Goal: Task Accomplishment & Management: Complete application form

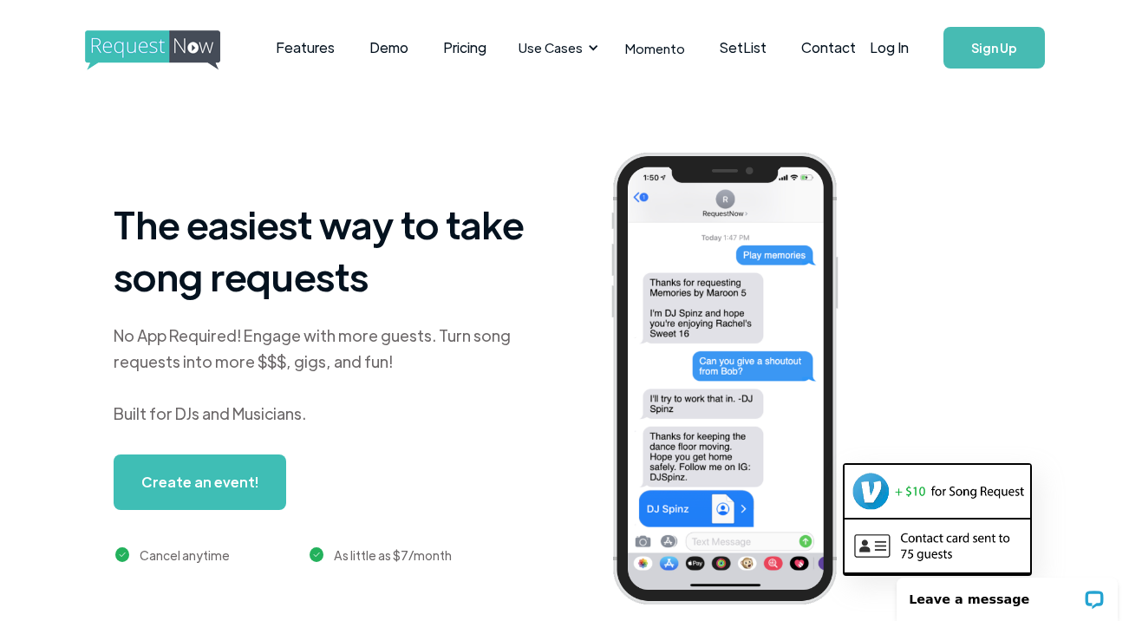
click at [251, 486] on link "Create an event!" at bounding box center [200, 481] width 173 height 55
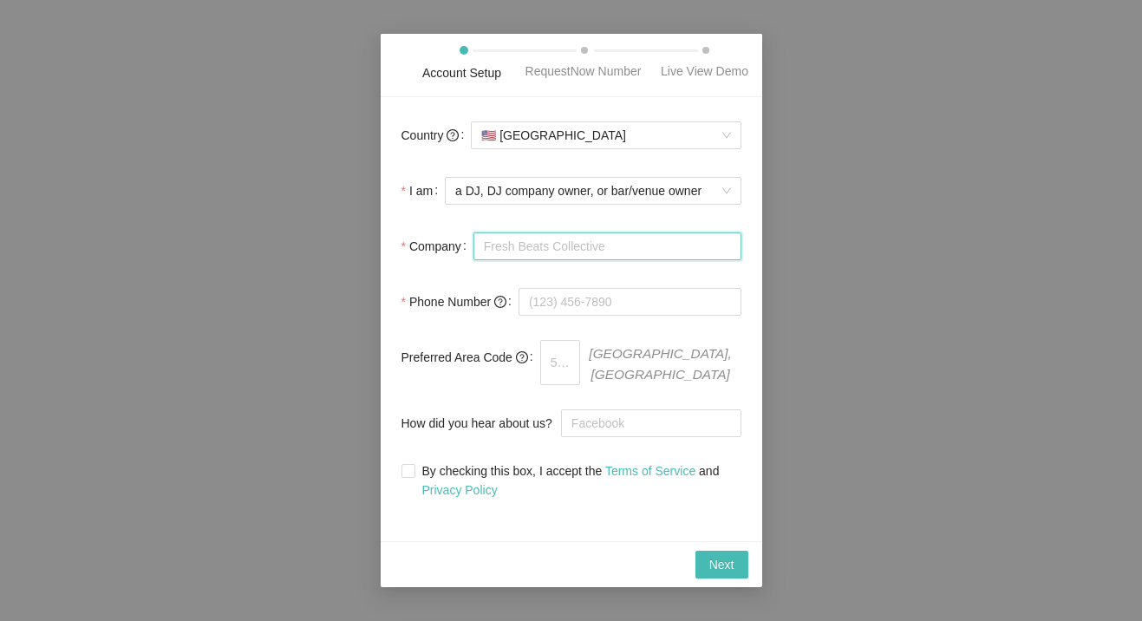
click at [676, 247] on input "Company" at bounding box center [607, 246] width 268 height 28
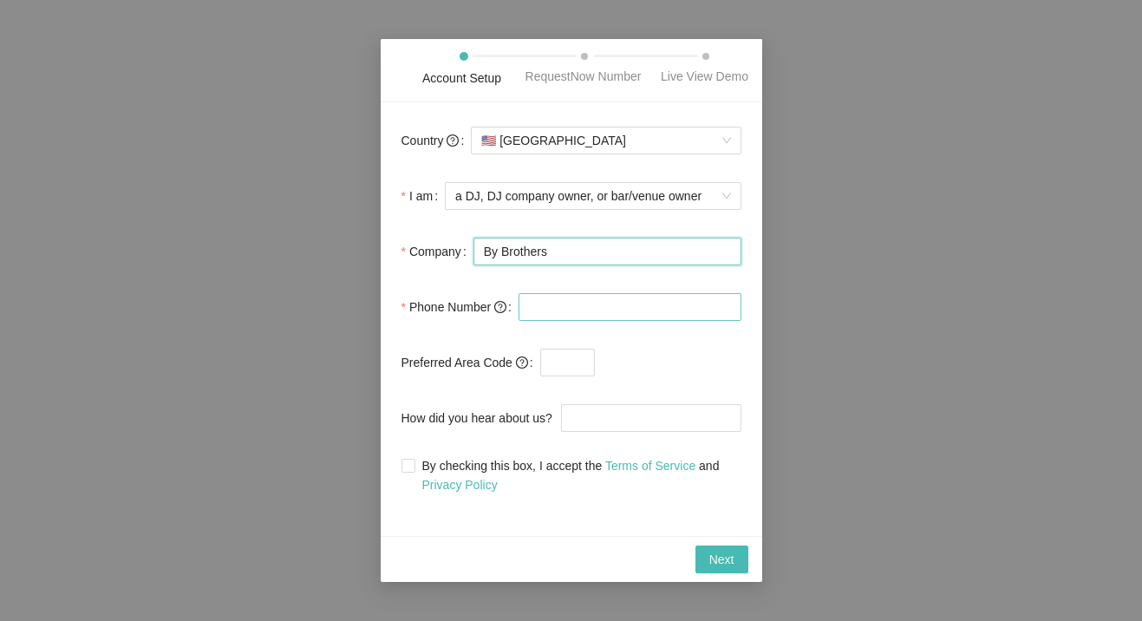
type input "By Brothers"
click at [661, 311] on input "tel" at bounding box center [629, 307] width 223 height 28
type input "(786) 709-0783"
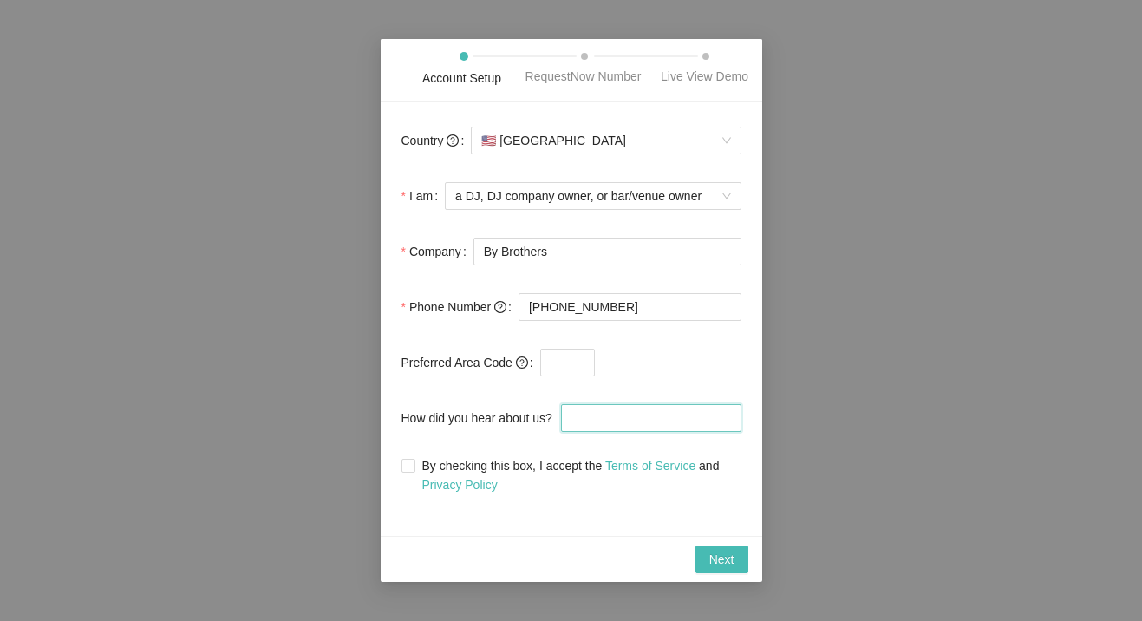
click at [596, 418] on input "How did you hear about us?" at bounding box center [651, 418] width 180 height 28
click at [409, 468] on input "By checking this box, I accept the Terms of Service and Privacy Policy" at bounding box center [407, 465] width 12 height 12
checkbox input "true"
click at [726, 570] on button "Next" at bounding box center [721, 559] width 53 height 28
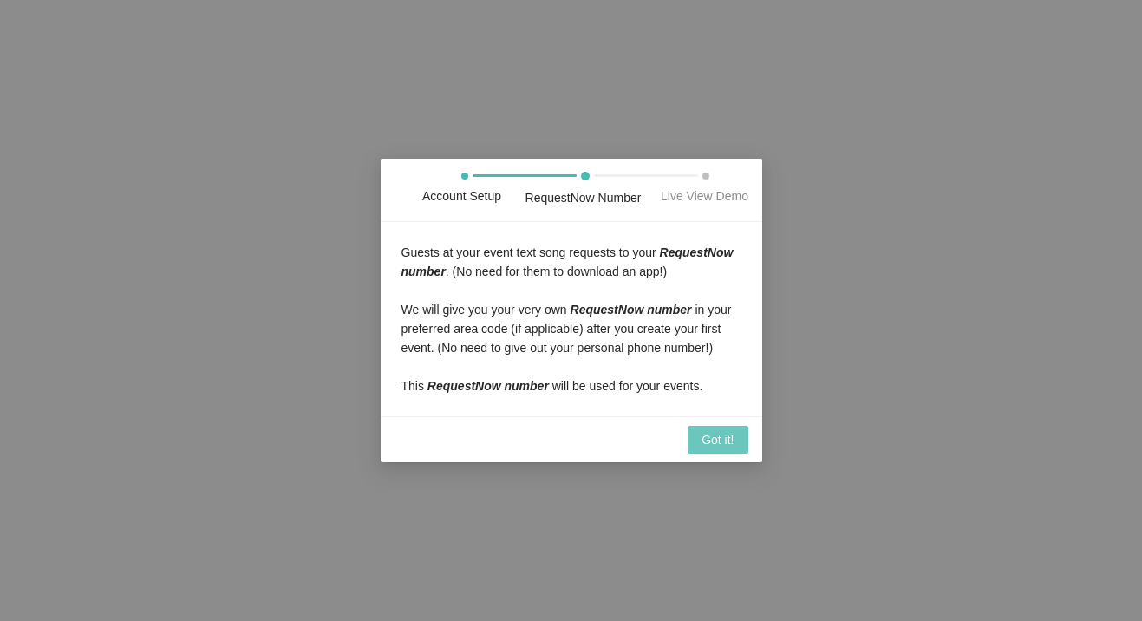
click at [727, 438] on span "Got it!" at bounding box center [717, 439] width 32 height 19
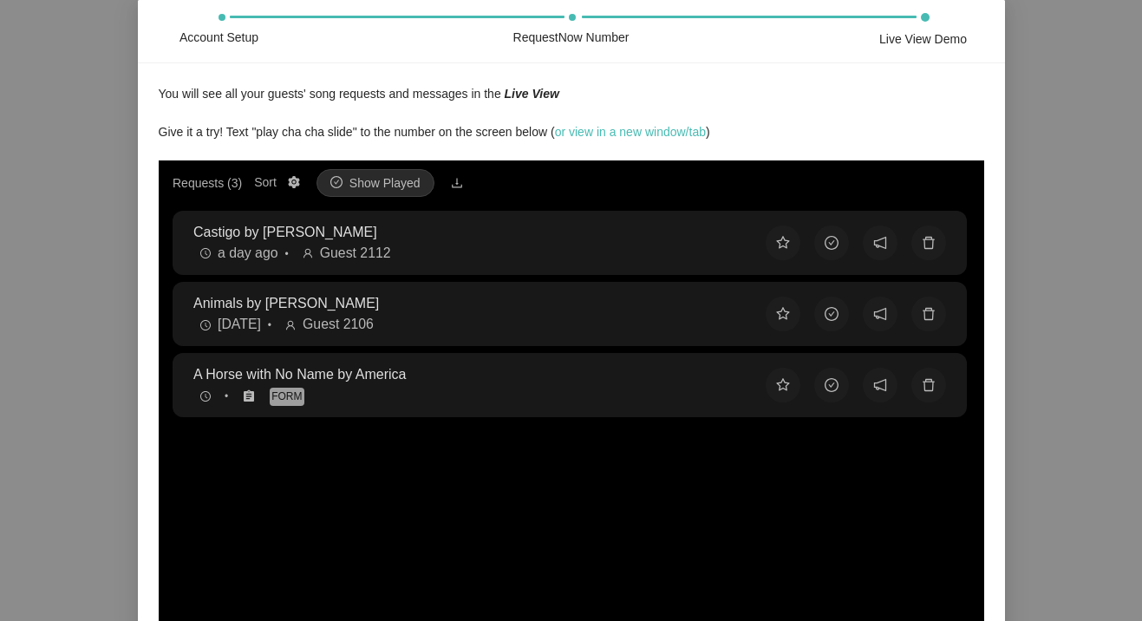
scroll to position [213, 0]
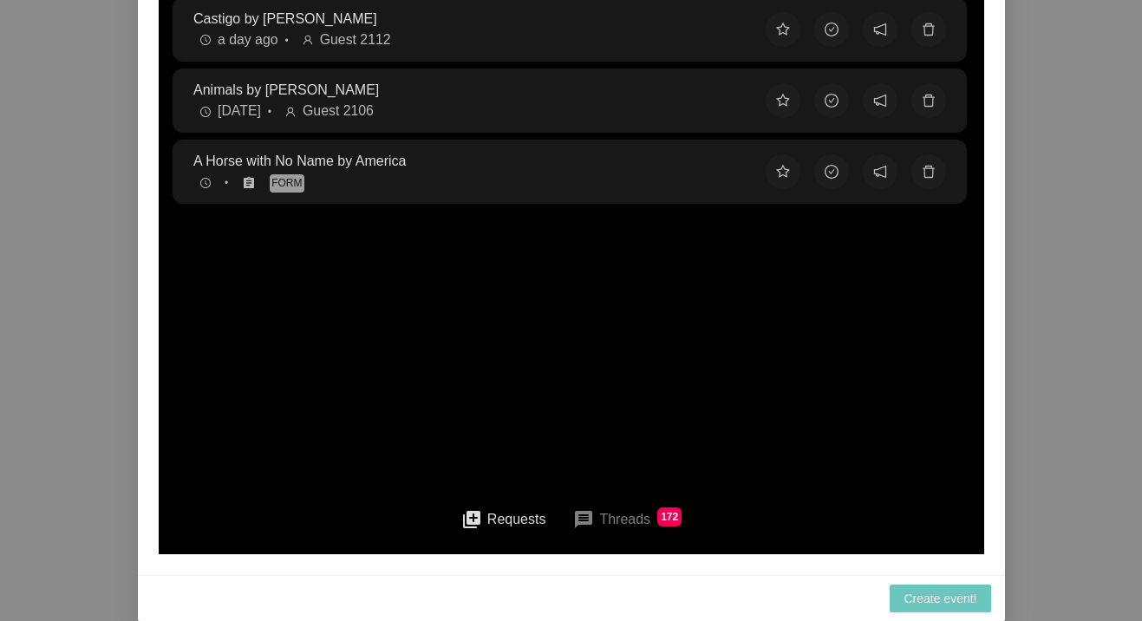
click at [932, 596] on span "Create event!" at bounding box center [939, 598] width 73 height 19
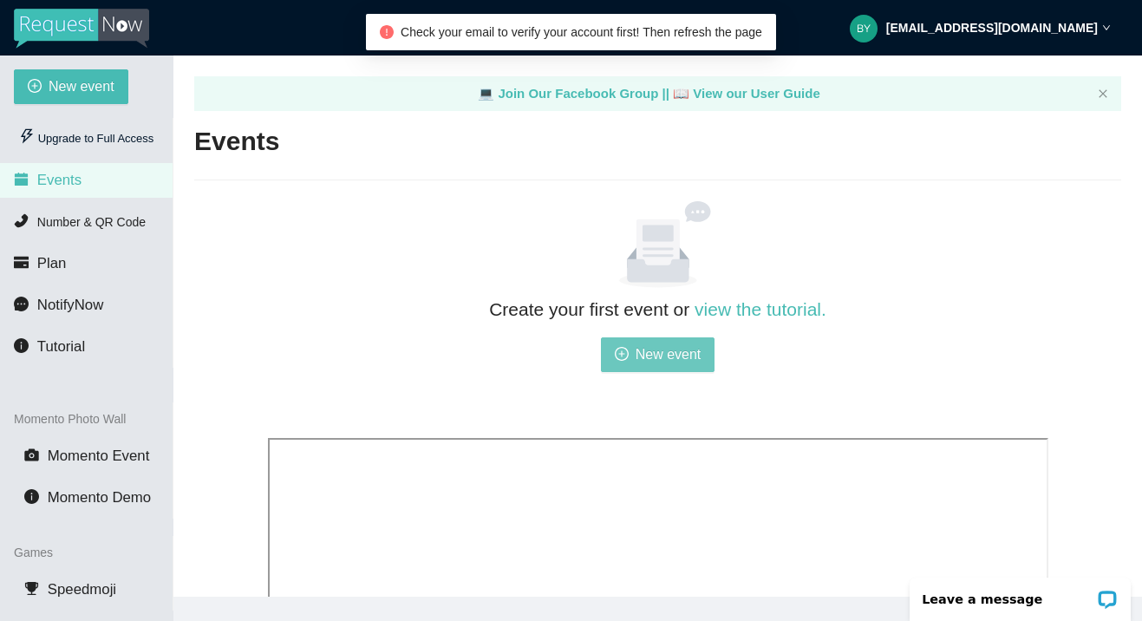
click at [627, 353] on icon "plus-circle" at bounding box center [622, 354] width 14 height 14
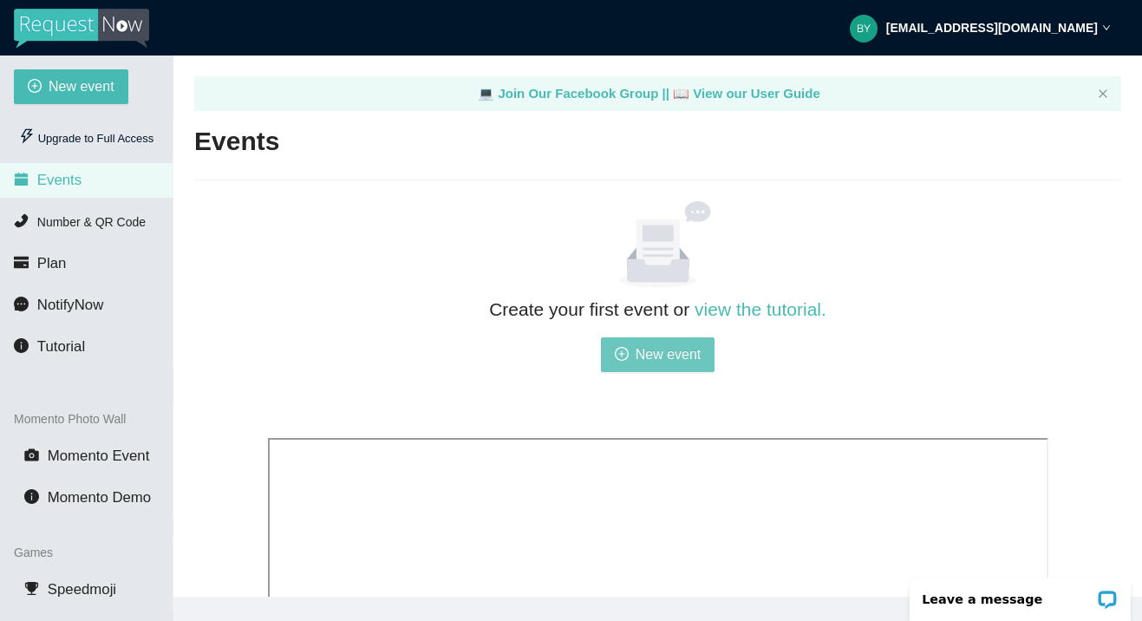
click at [685, 364] on span "New event" at bounding box center [668, 354] width 66 height 22
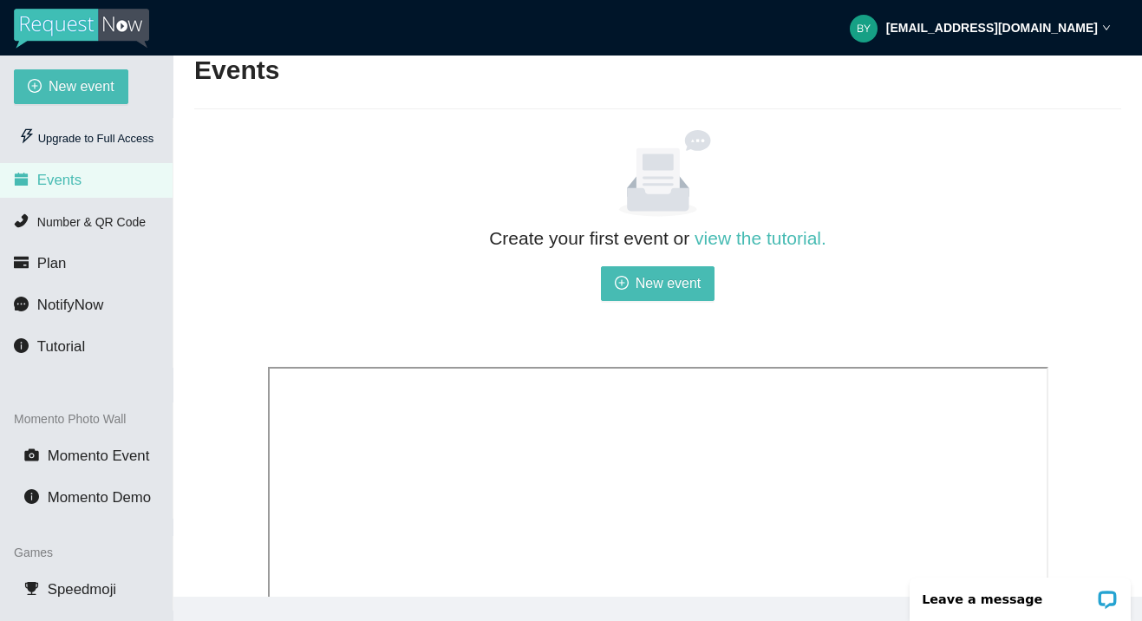
scroll to position [52, 0]
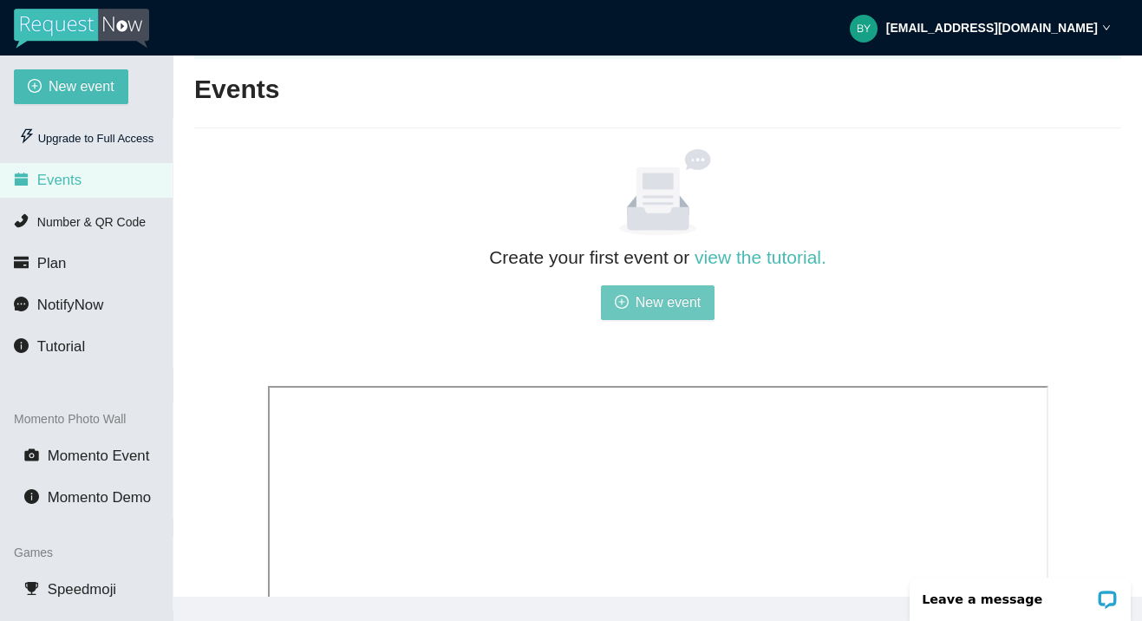
click at [667, 286] on button "New event" at bounding box center [658, 302] width 114 height 35
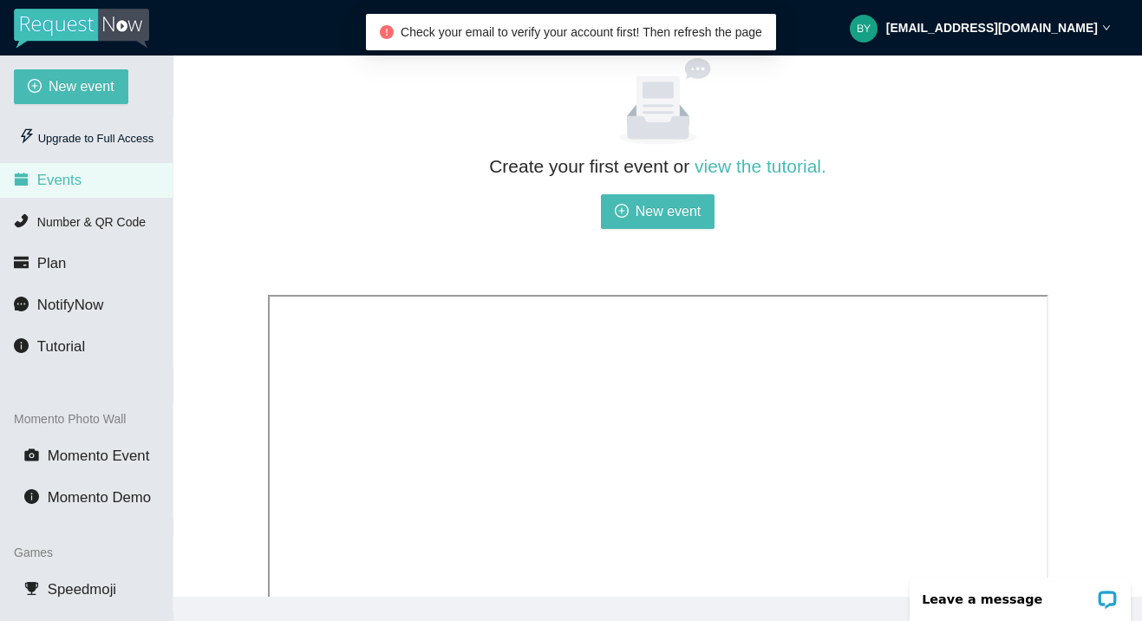
scroll to position [260, 0]
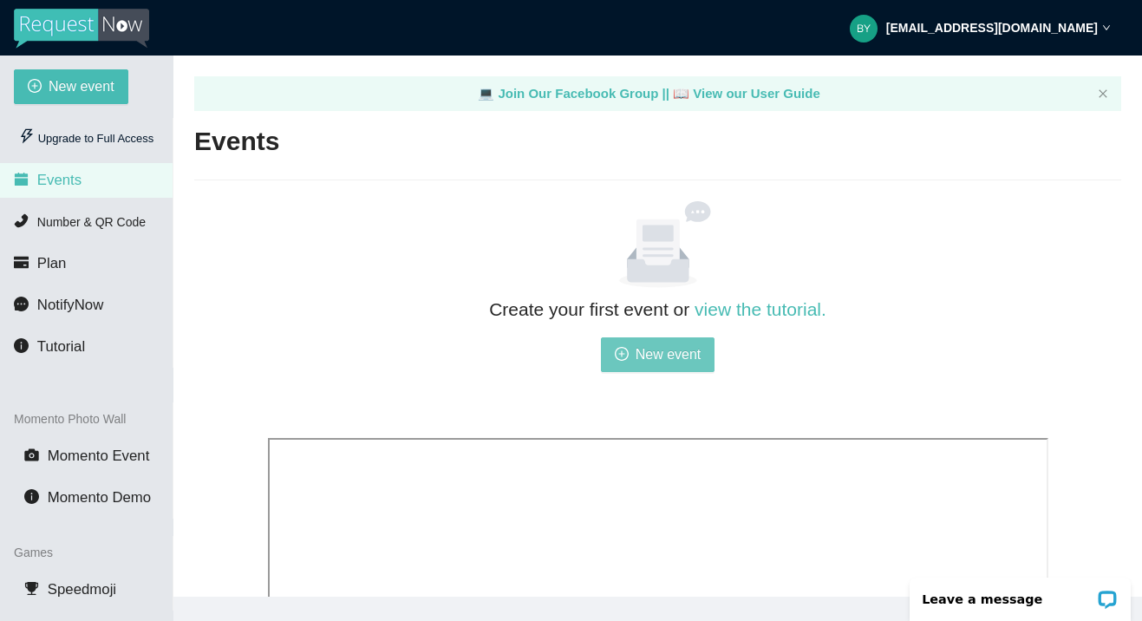
click at [673, 360] on span "New event" at bounding box center [668, 354] width 66 height 22
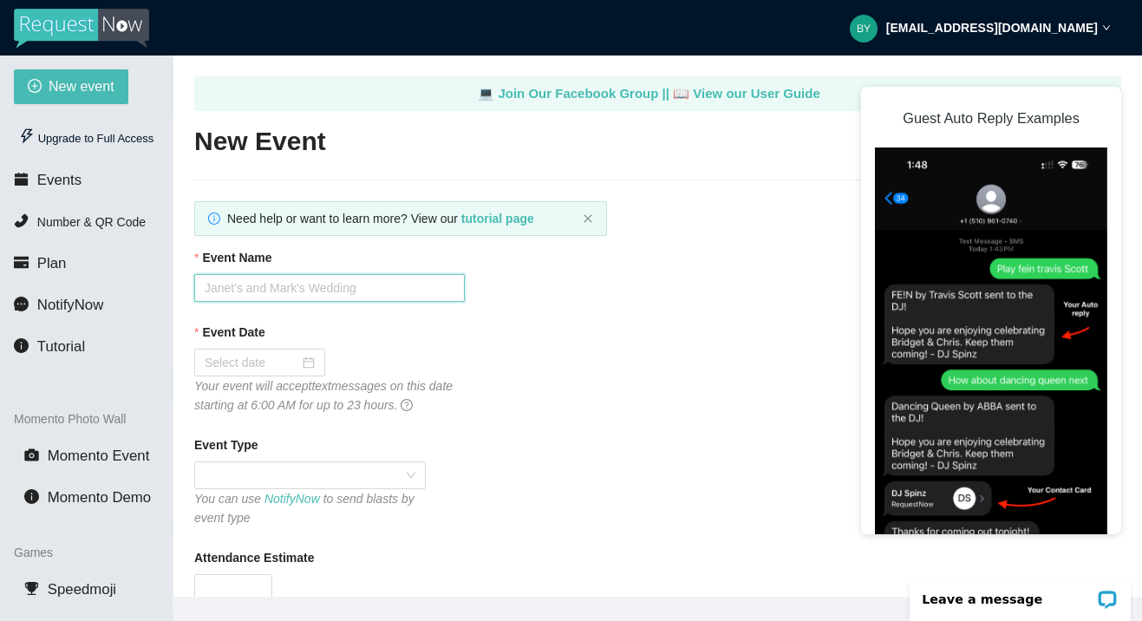
click at [363, 298] on input "Event Name" at bounding box center [329, 288] width 270 height 28
type input "By Brothers"
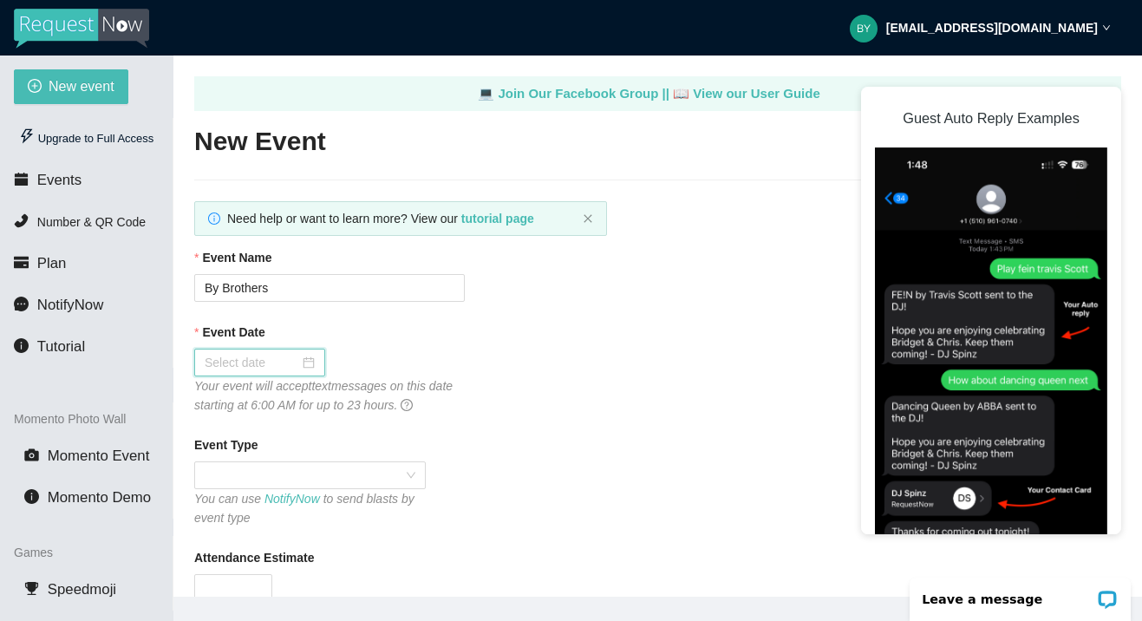
click at [274, 367] on input "Event Date" at bounding box center [252, 362] width 94 height 19
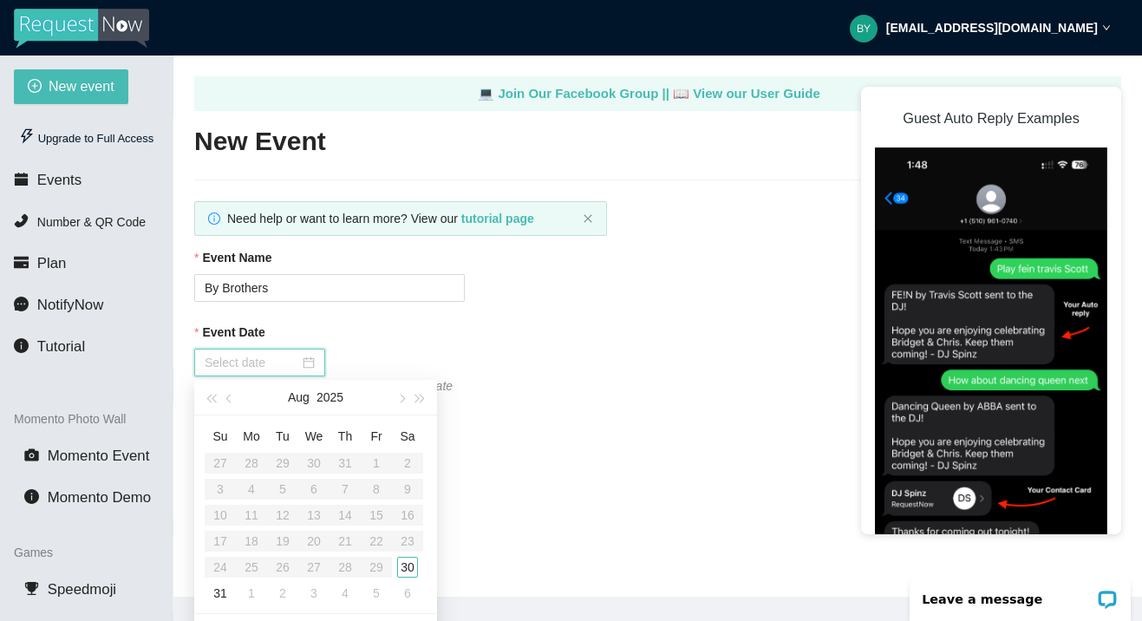
type input "09/04/2025"
type input "08/30/2025"
click at [408, 562] on div "30" at bounding box center [407, 567] width 21 height 21
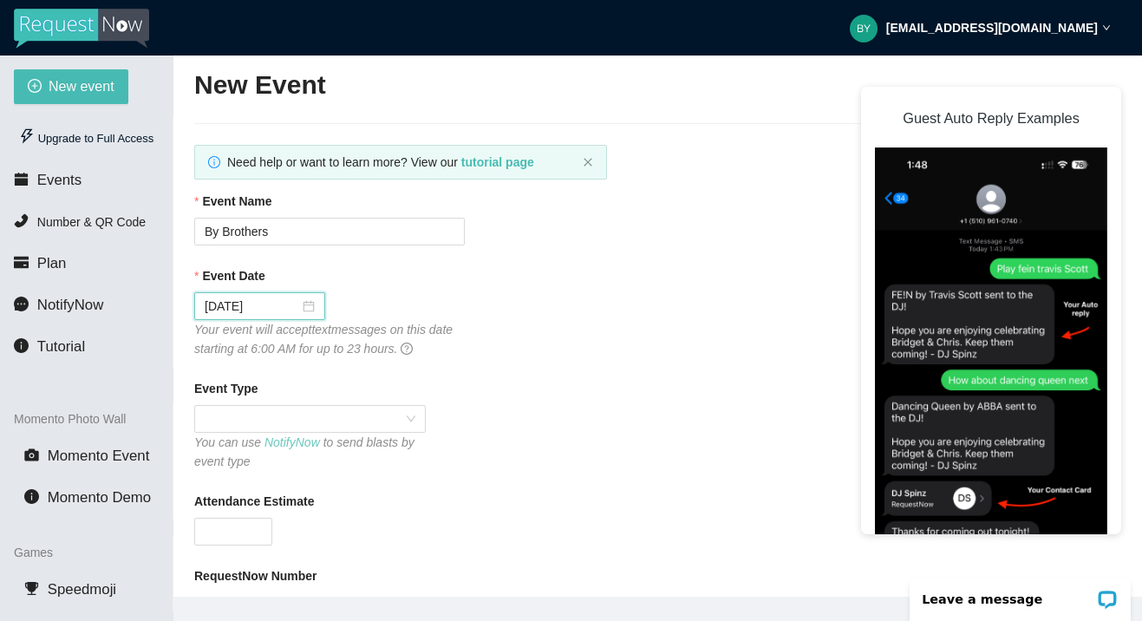
scroll to position [87, 0]
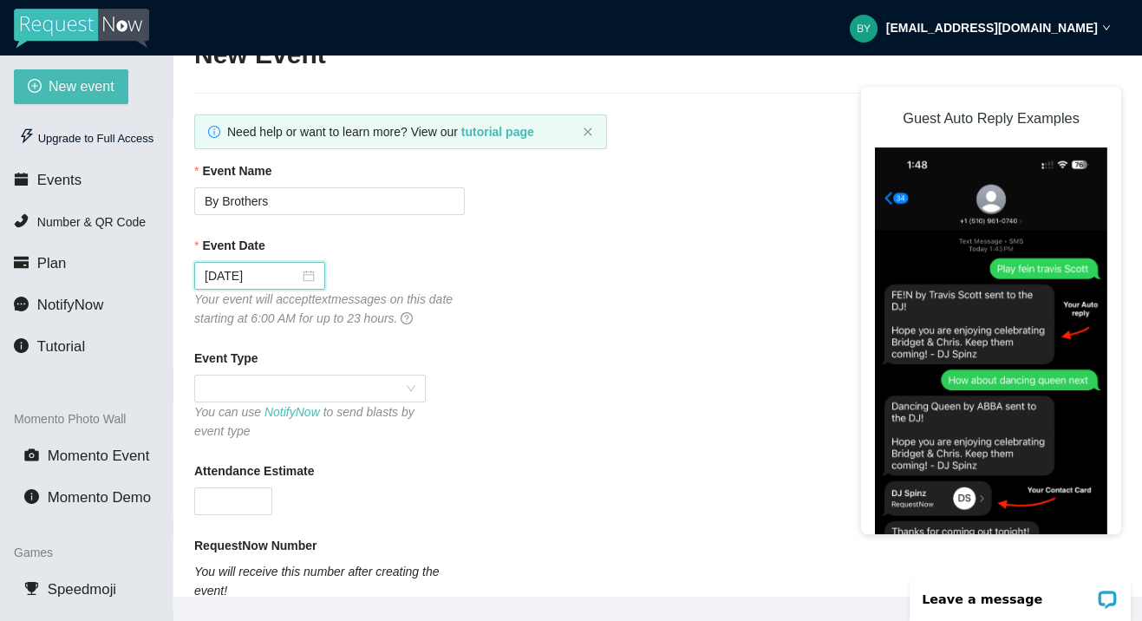
click at [289, 370] on div "Event Type" at bounding box center [657, 361] width 927 height 26
click at [284, 381] on span at bounding box center [310, 388] width 211 height 26
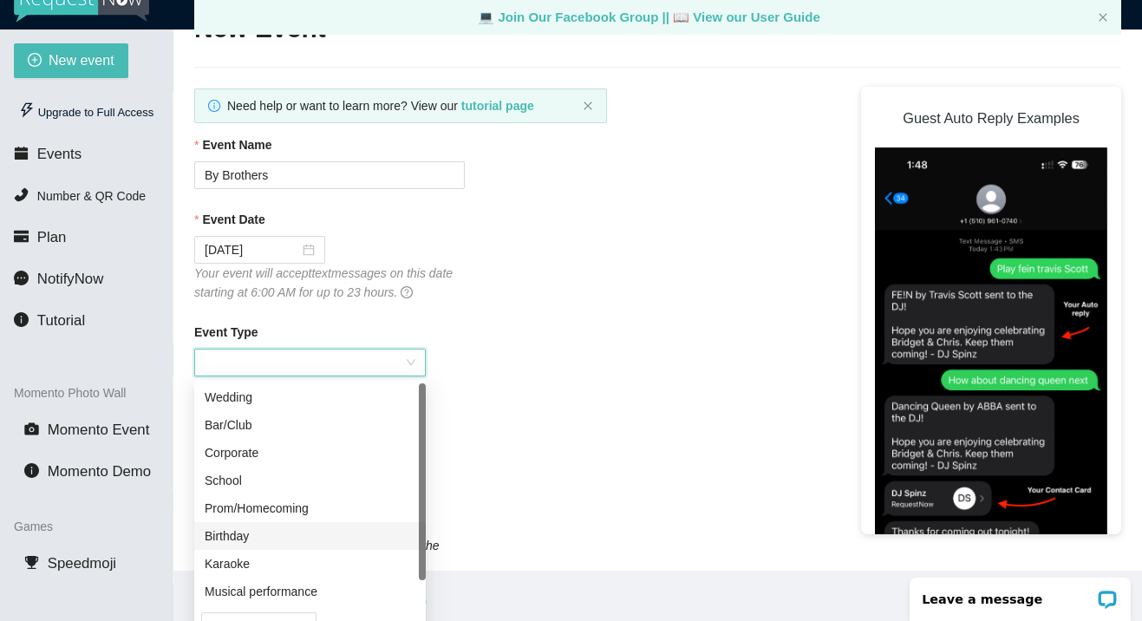
scroll to position [0, 0]
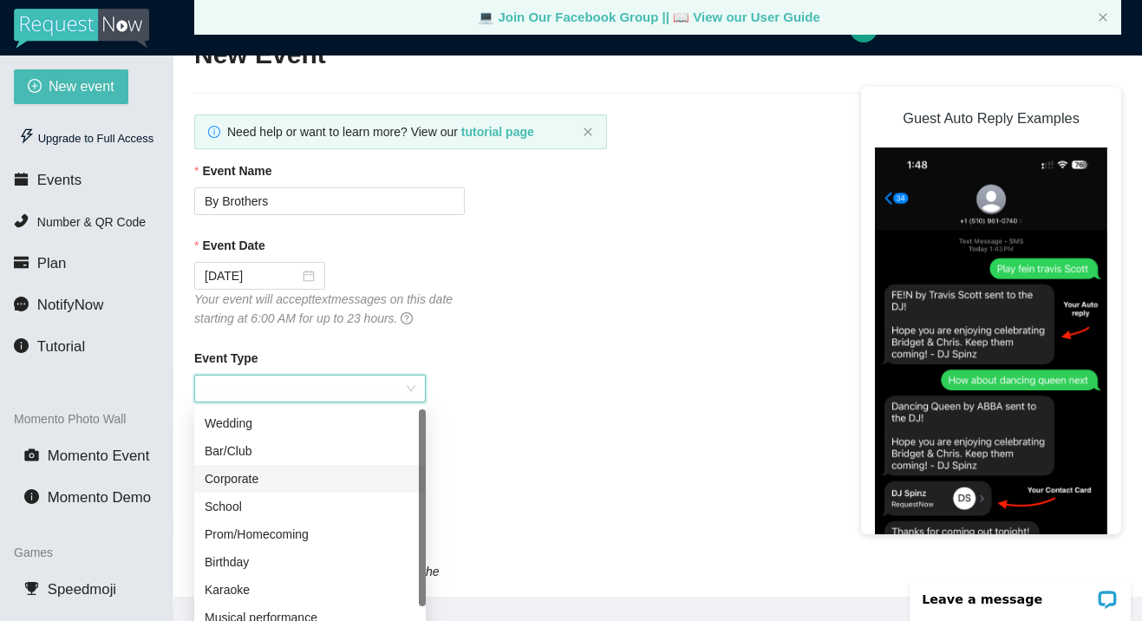
click at [263, 478] on div "Corporate" at bounding box center [310, 478] width 211 height 19
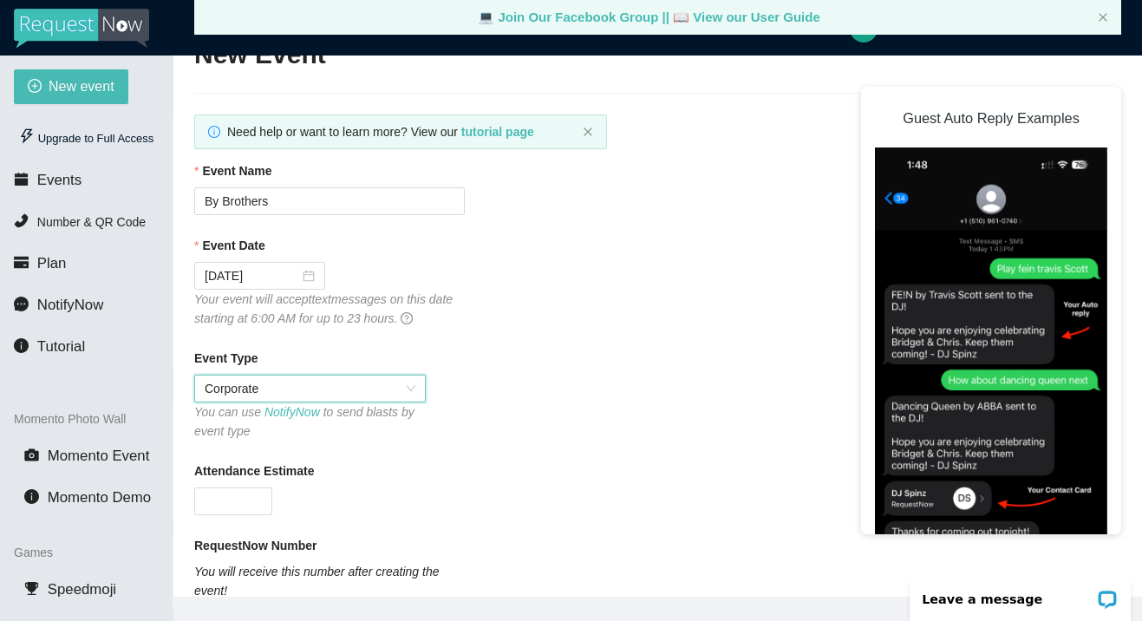
click at [457, 434] on div "Event Type Corporate Corporate You can use NotifyNow to send blasts by event ty…" at bounding box center [657, 394] width 927 height 92
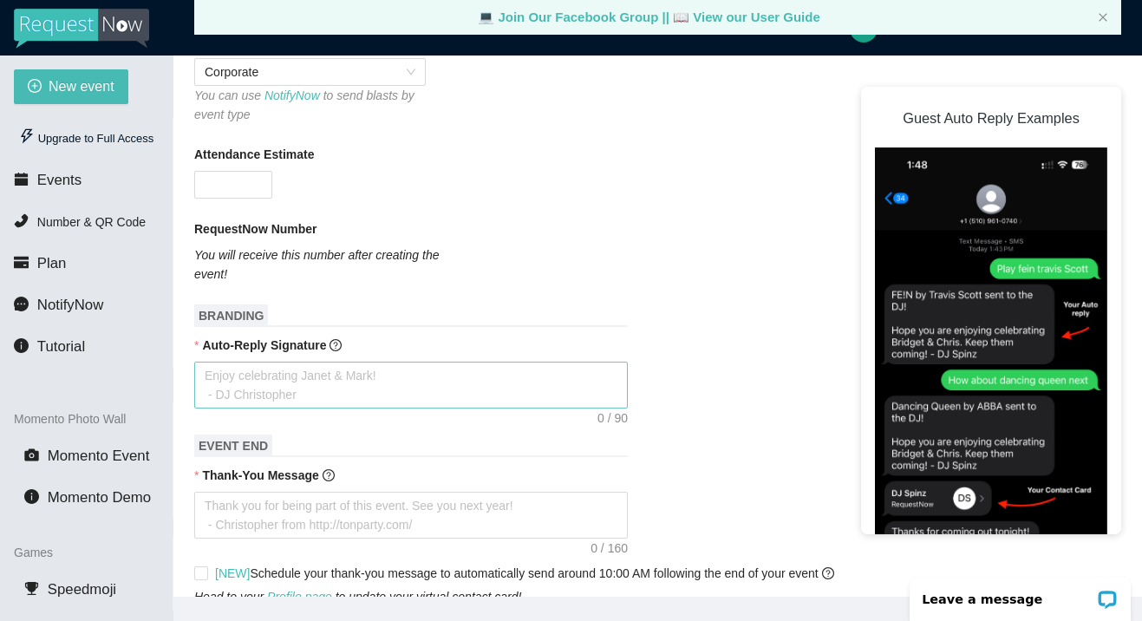
scroll to position [433, 0]
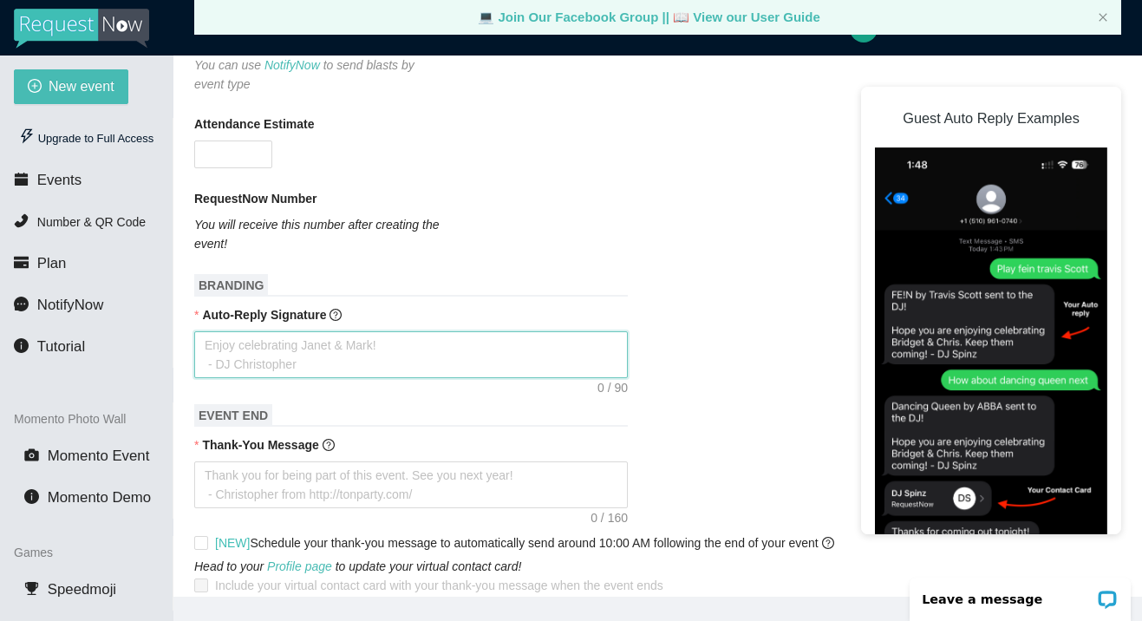
click at [277, 351] on textarea "Auto-Reply Signature" at bounding box center [410, 354] width 433 height 47
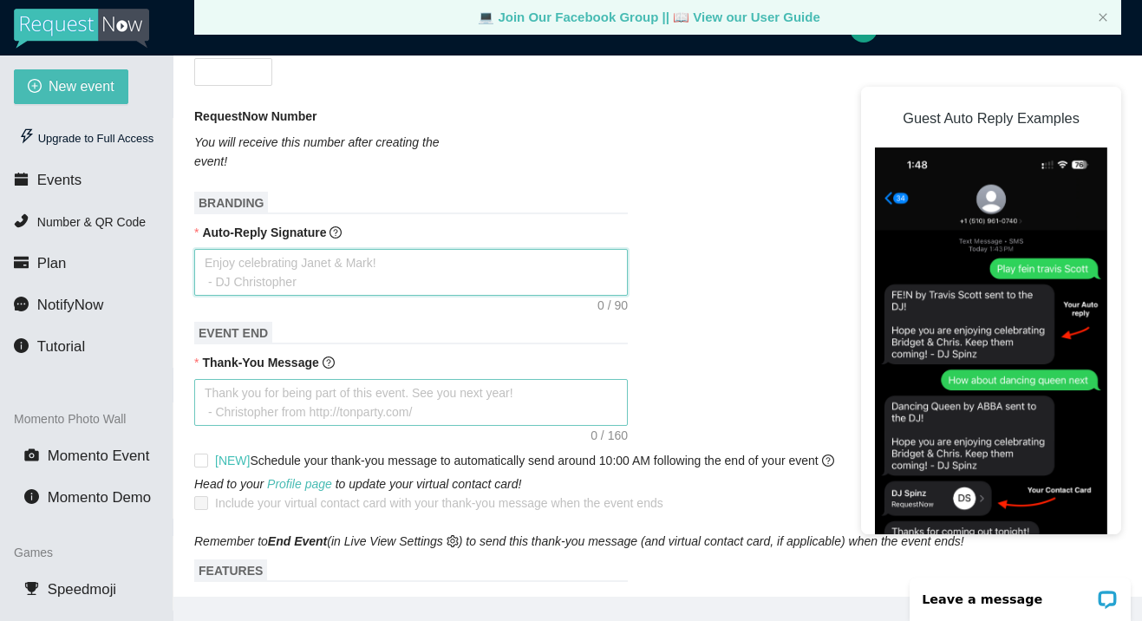
scroll to position [520, 0]
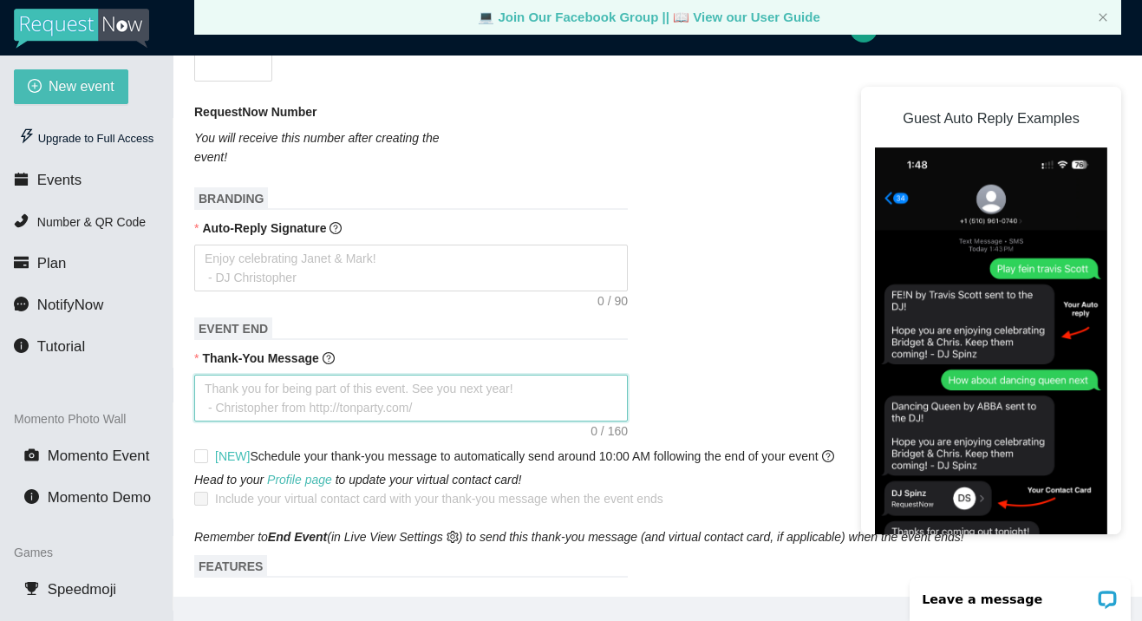
click at [271, 386] on textarea "Thank-You Message" at bounding box center [410, 398] width 433 height 47
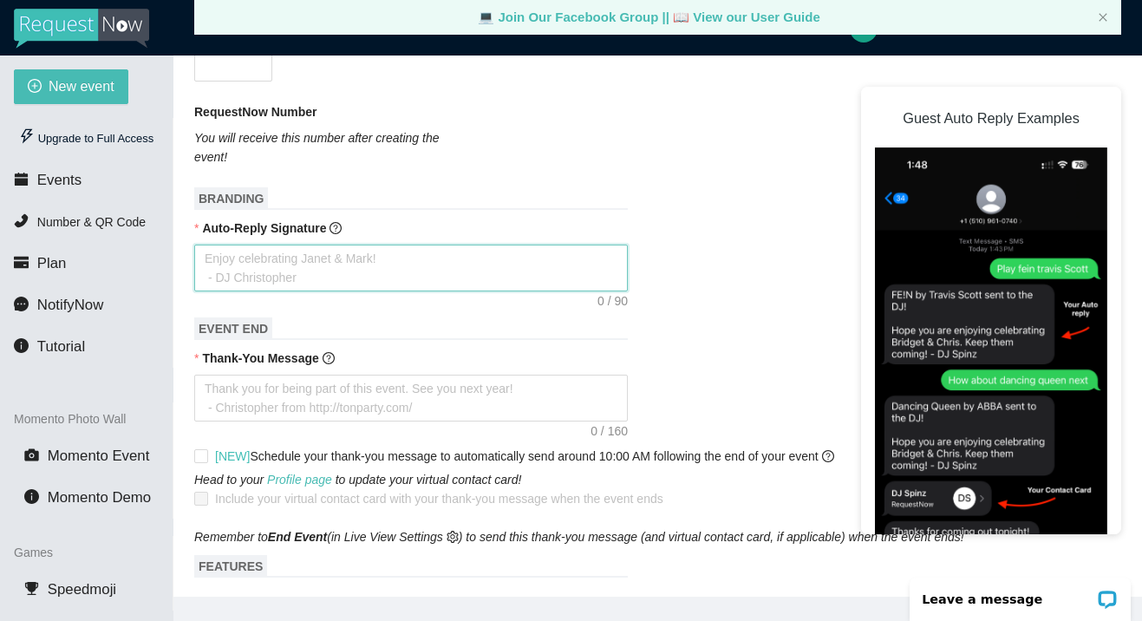
click at [400, 269] on textarea "Auto-Reply Signature" at bounding box center [410, 267] width 433 height 47
type textarea "T"
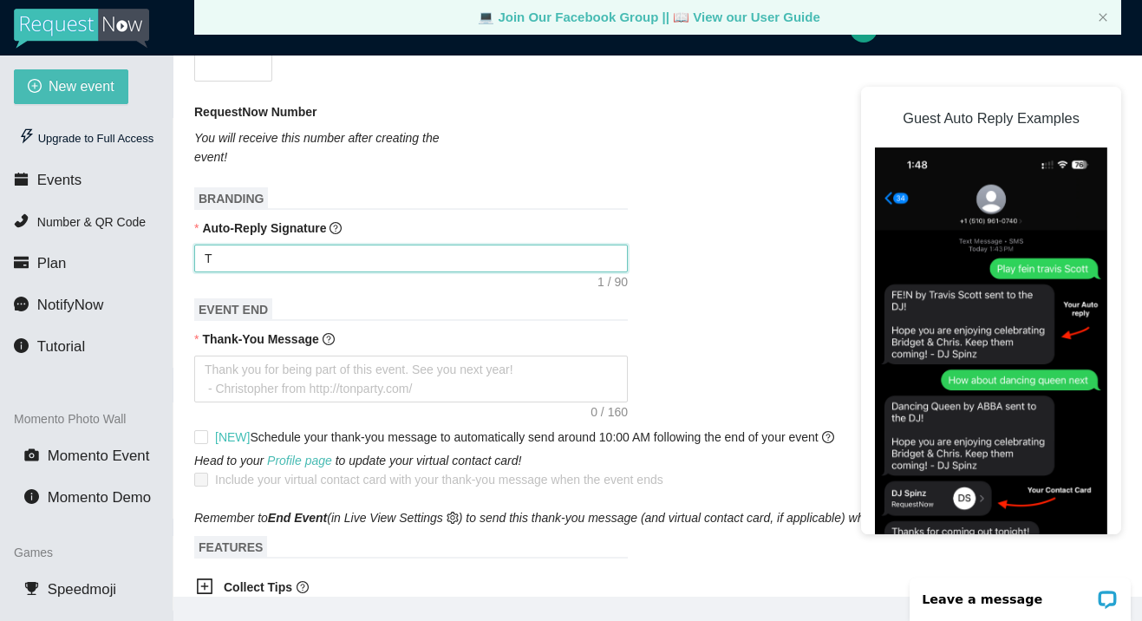
type textarea "Th"
type textarea "Tha"
type textarea "Than"
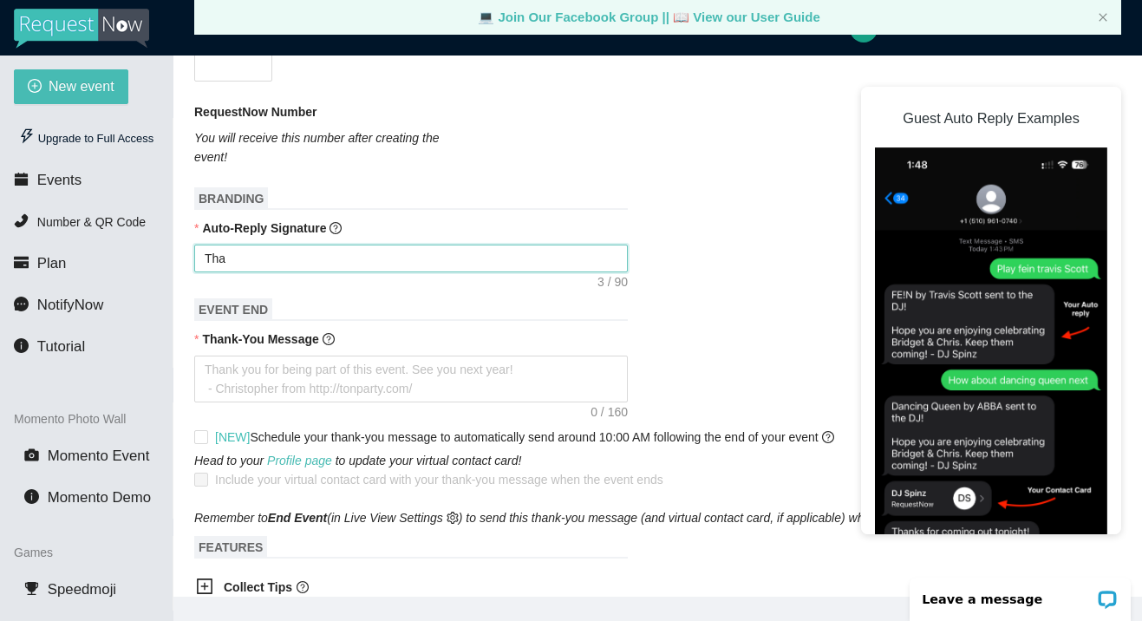
type textarea "Than"
type textarea "Thank"
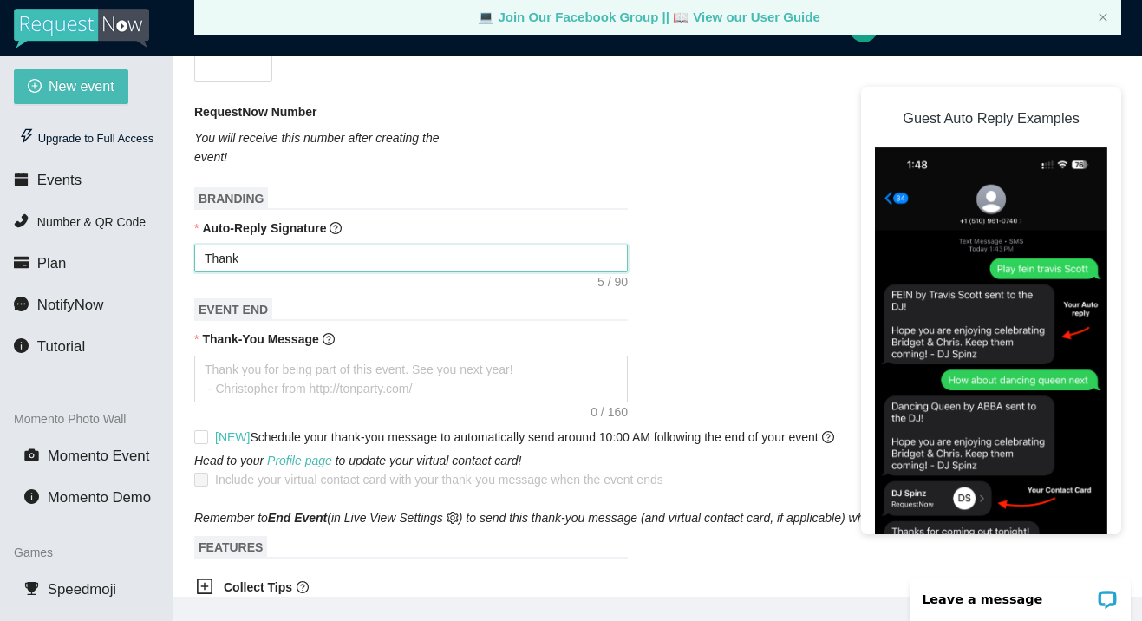
type textarea "Thank y"
type textarea "Thank yo"
type textarea "Thank you"
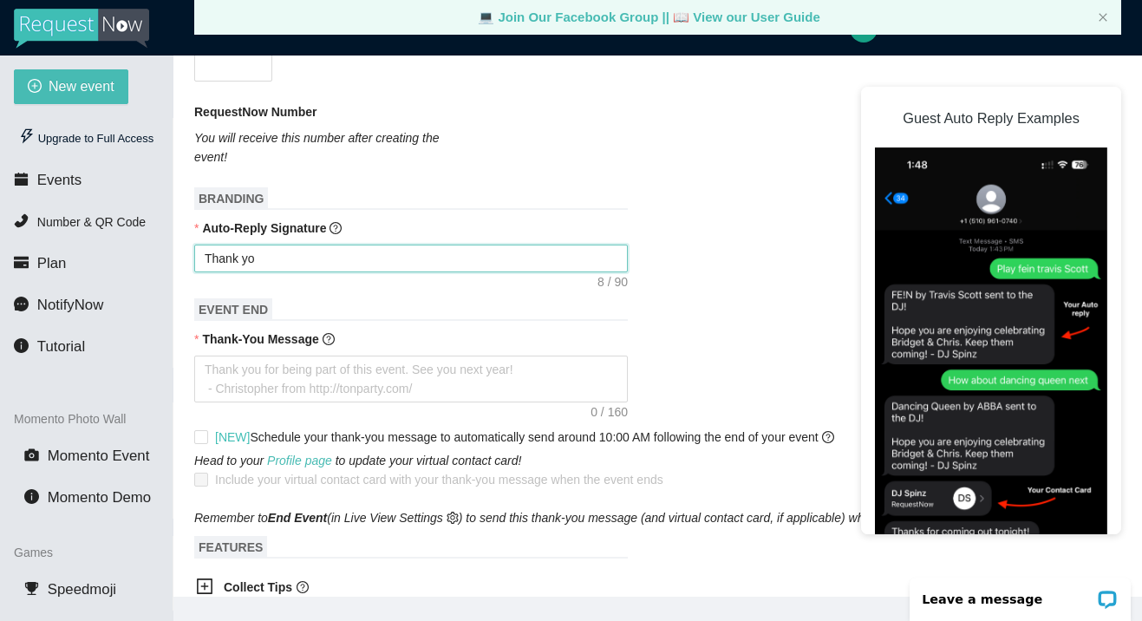
type textarea "Thank you"
type textarea "Thank you f"
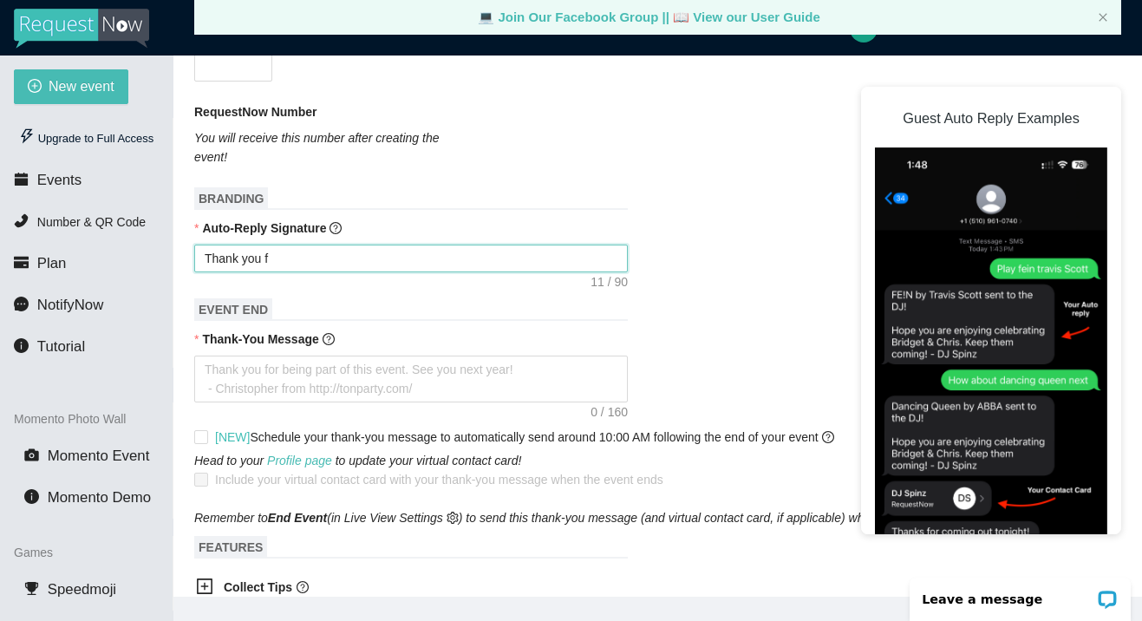
type textarea "Thank you fo"
type textarea "Thank you for"
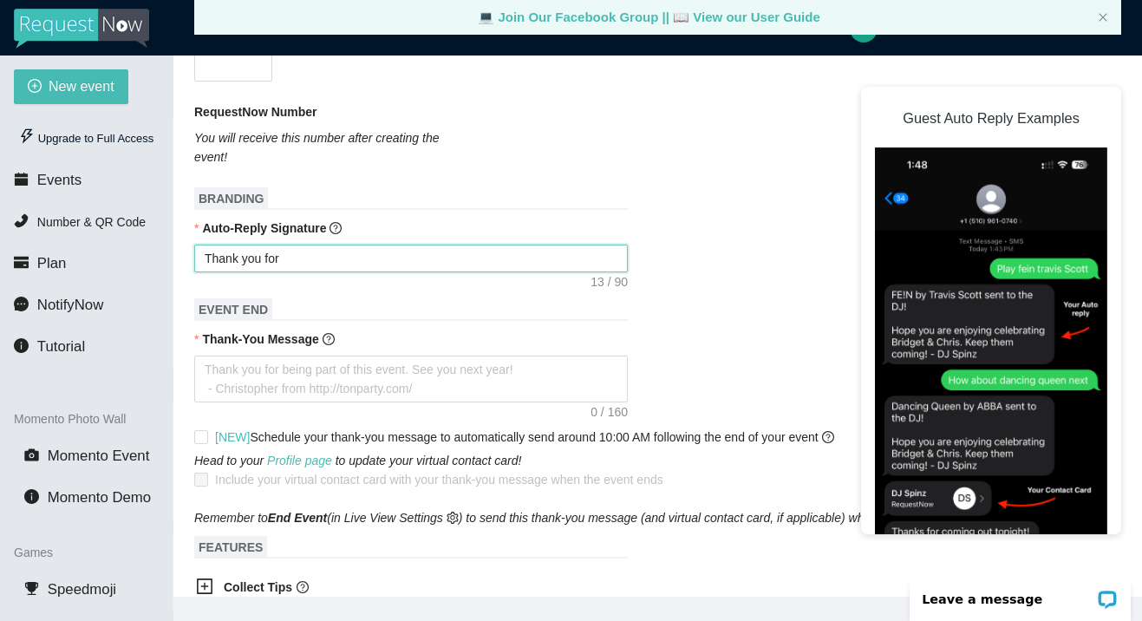
type textarea "Thank you for"
type textarea "Thank you for r"
type textarea "Thank you for re"
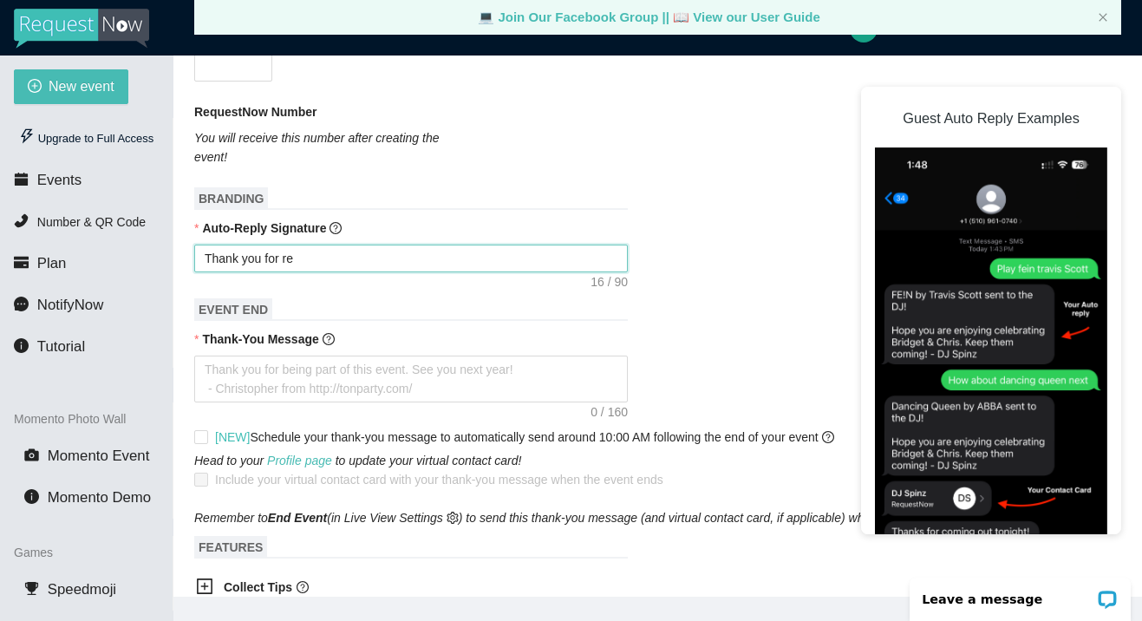
type textarea "Thank you for req"
type textarea "Thank you for requ"
type textarea "Thank you for reque"
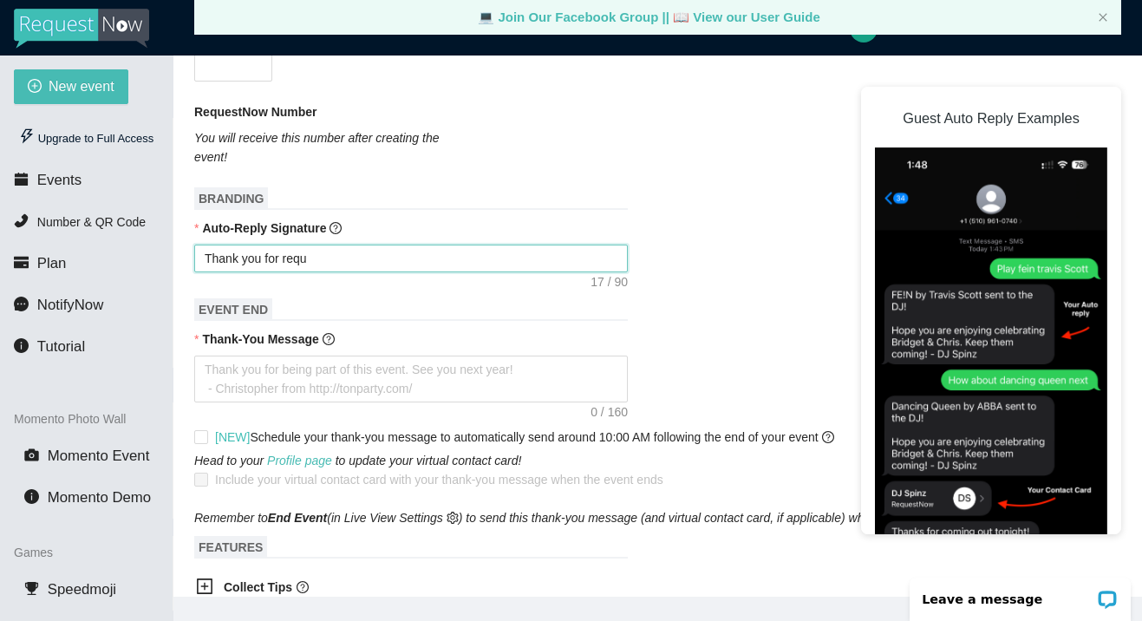
type textarea "Thank you for reque"
type textarea "Thank you for reques"
type textarea "Thank you for request"
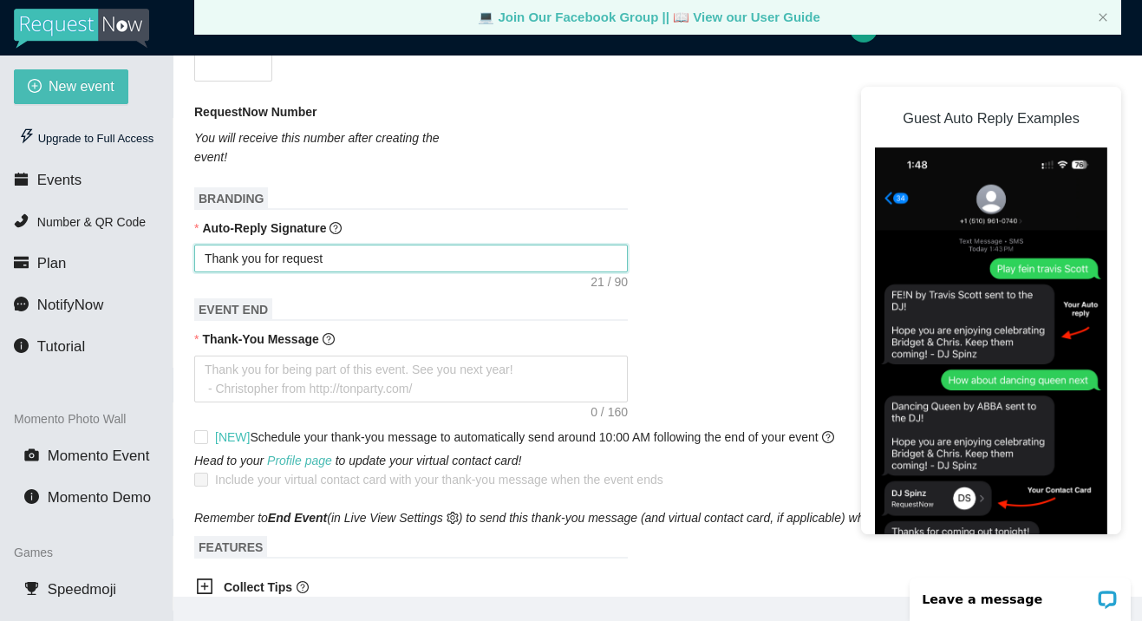
type textarea "Thank you for requesti"
type textarea "Thank you for requestin"
type textarea "Thank you for requesting"
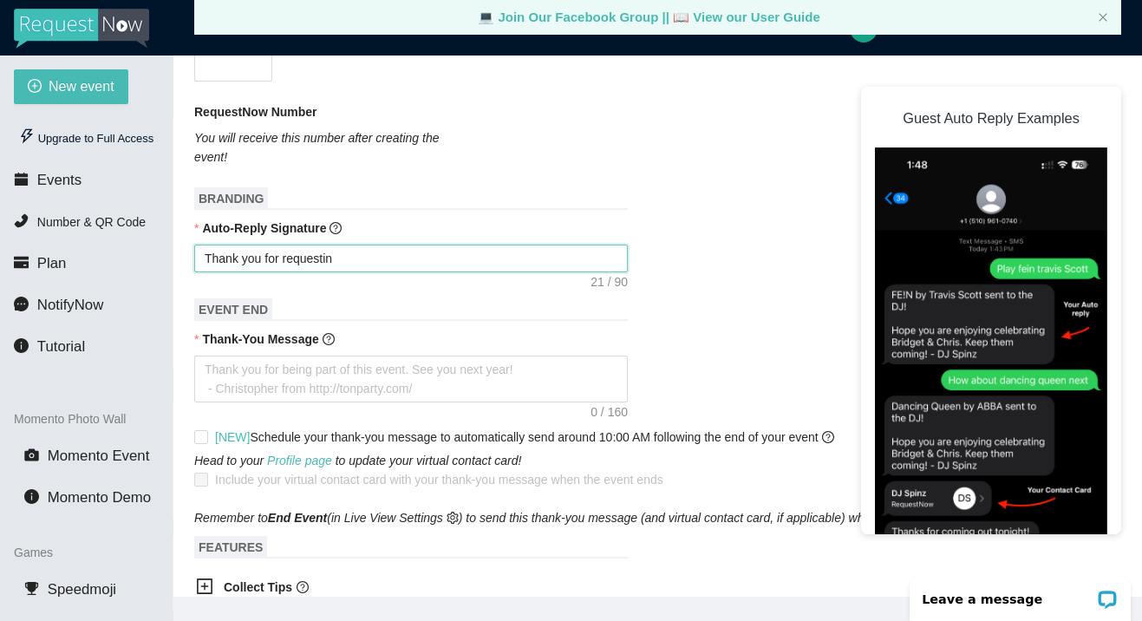
type textarea "Thank you for requesting"
type textarea "Thank you for requesting."
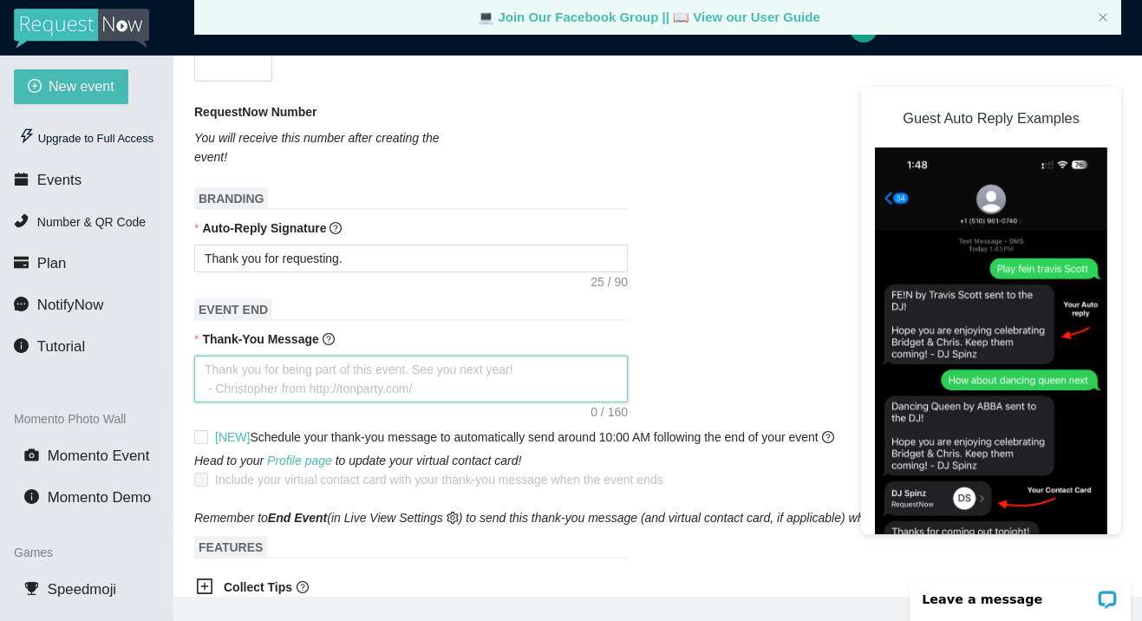
click at [357, 365] on textarea "Thank-You Message" at bounding box center [410, 378] width 433 height 47
type textarea "T"
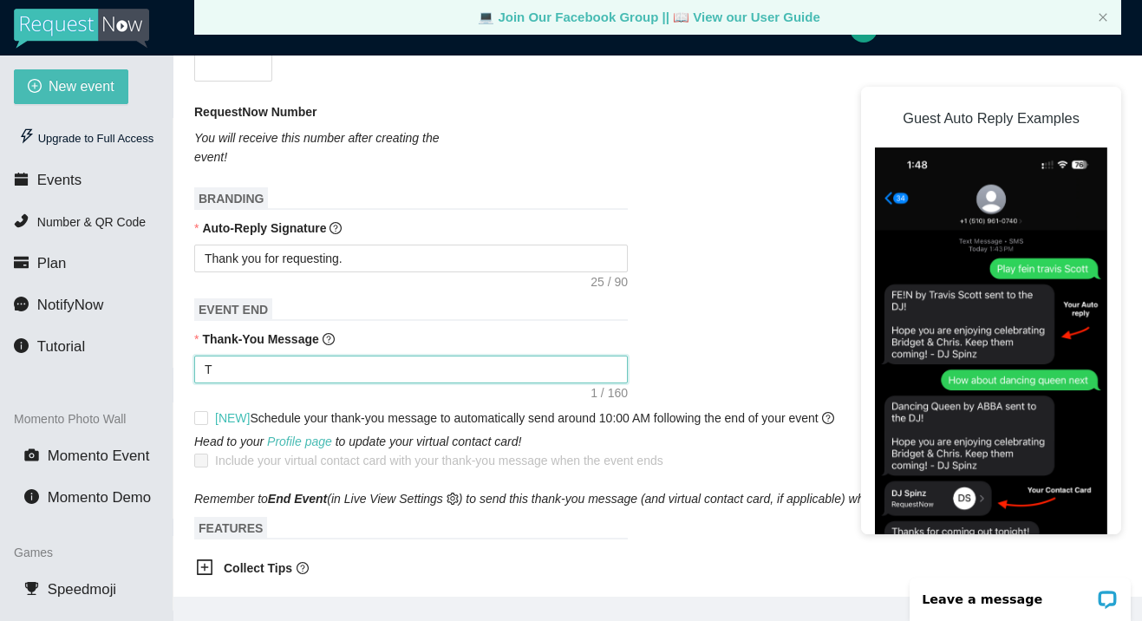
type textarea "Th"
type textarea "Tha"
type textarea "Than"
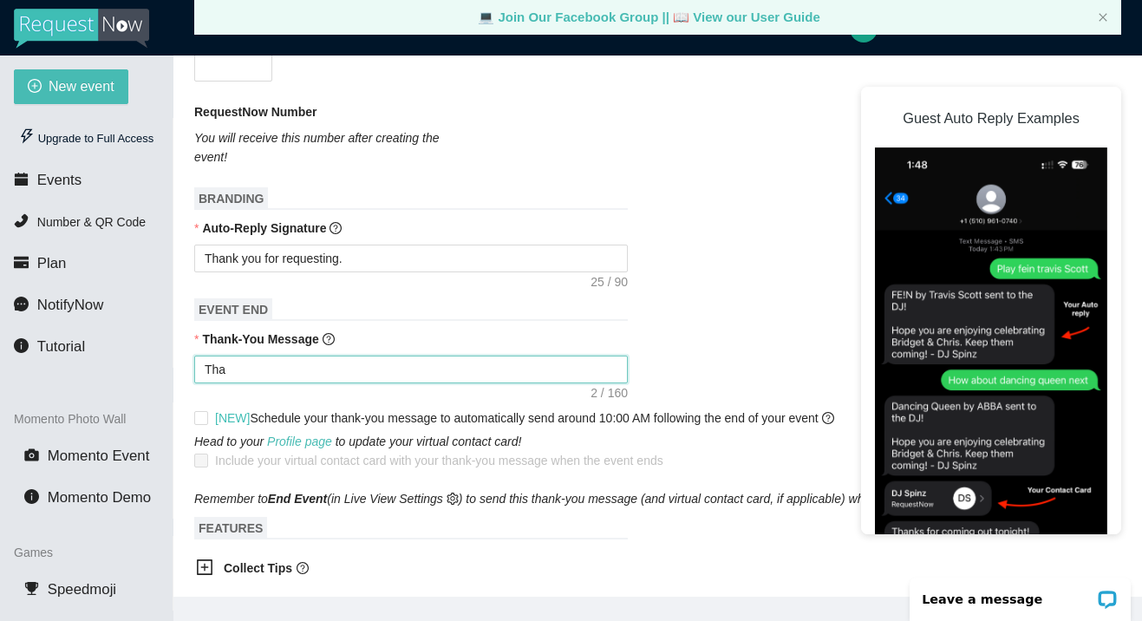
type textarea "Than"
type textarea "Thank"
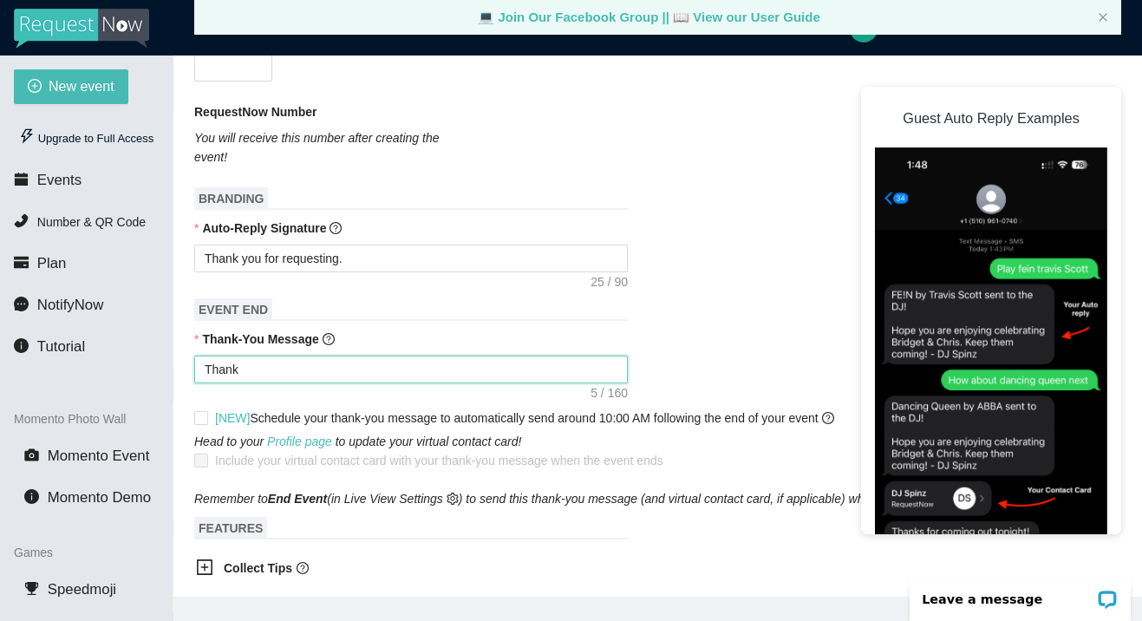
type textarea "Thank y"
type textarea "Thank yo"
type textarea "Thank you"
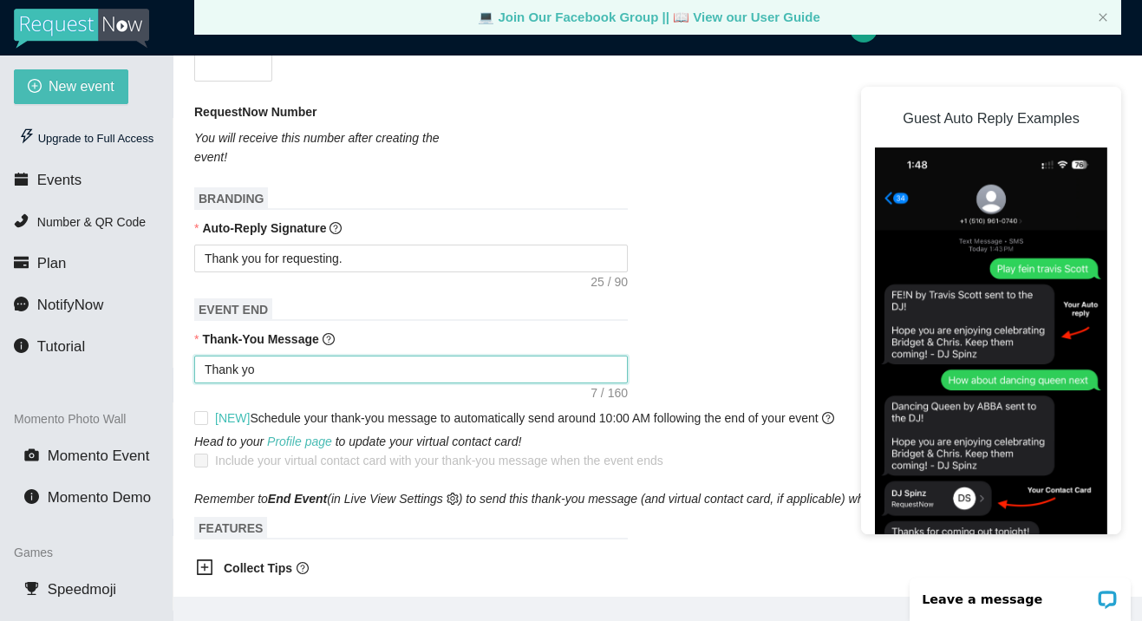
type textarea "Thank you"
type textarea "Thank you f"
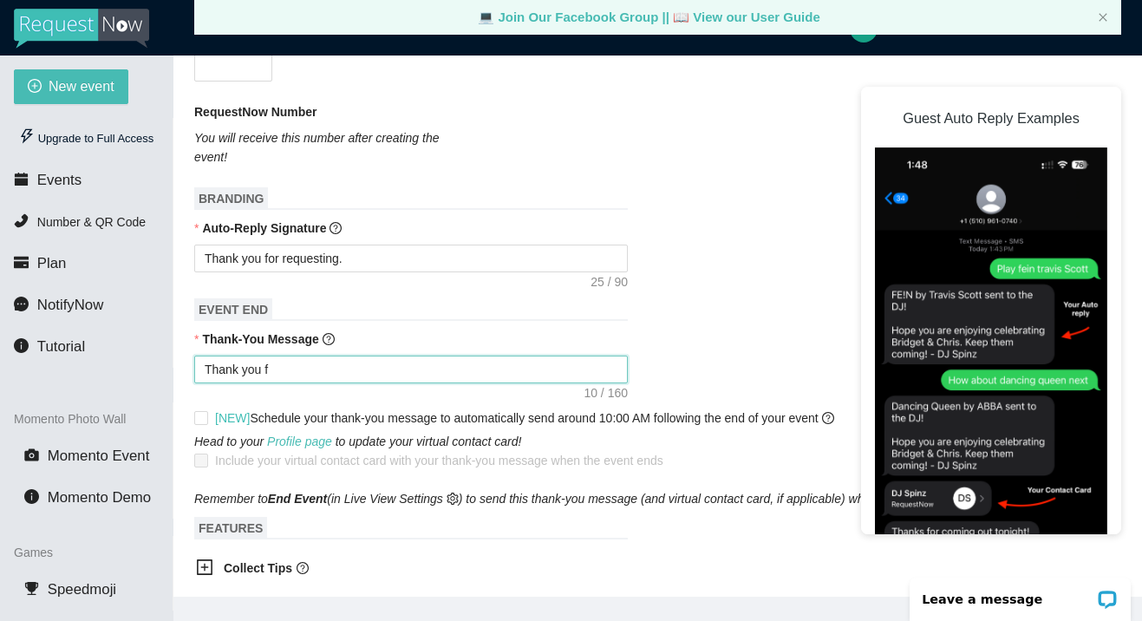
type textarea "Thank you fo"
type textarea "Thank you for"
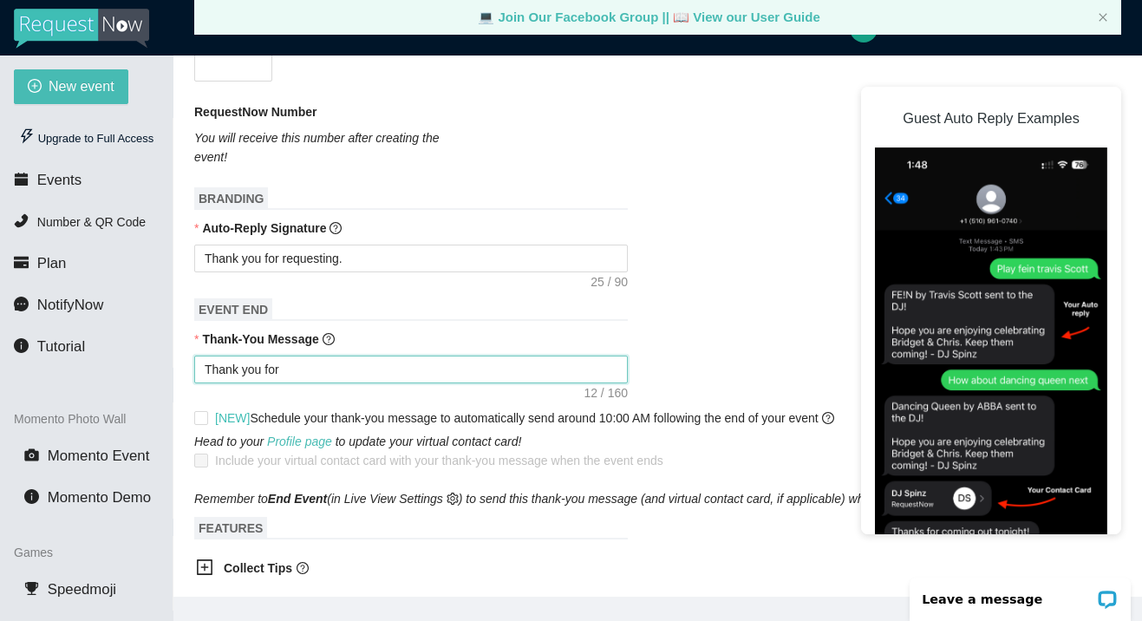
type textarea "Thank you for"
type textarea "Thank you for a"
type textarea "Thank you for at"
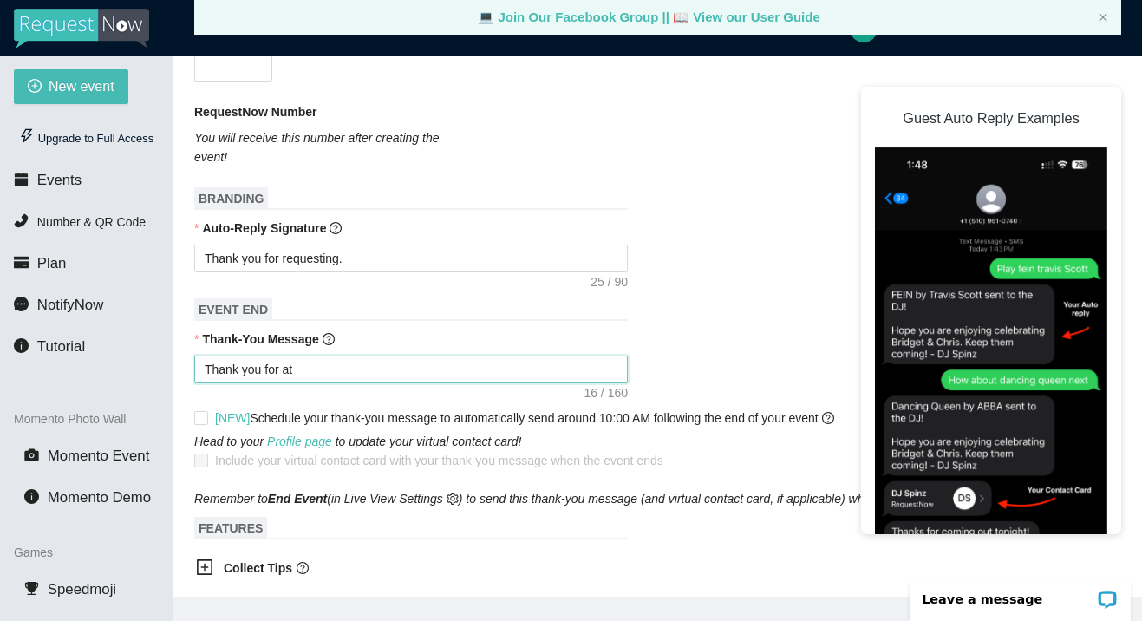
type textarea "Thank you for att"
type textarea "Thank you for atte"
type textarea "Thank you for atten"
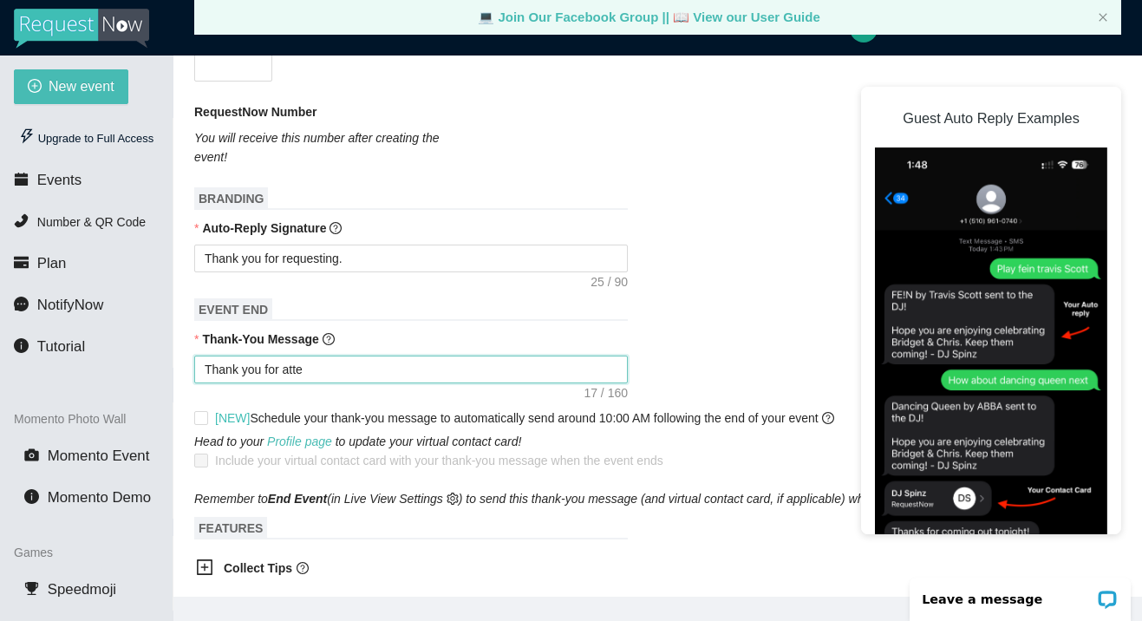
type textarea "Thank you for atten"
type textarea "Thank you for attend"
type textarea "Thank you for attendi"
type textarea "Thank you for attendin"
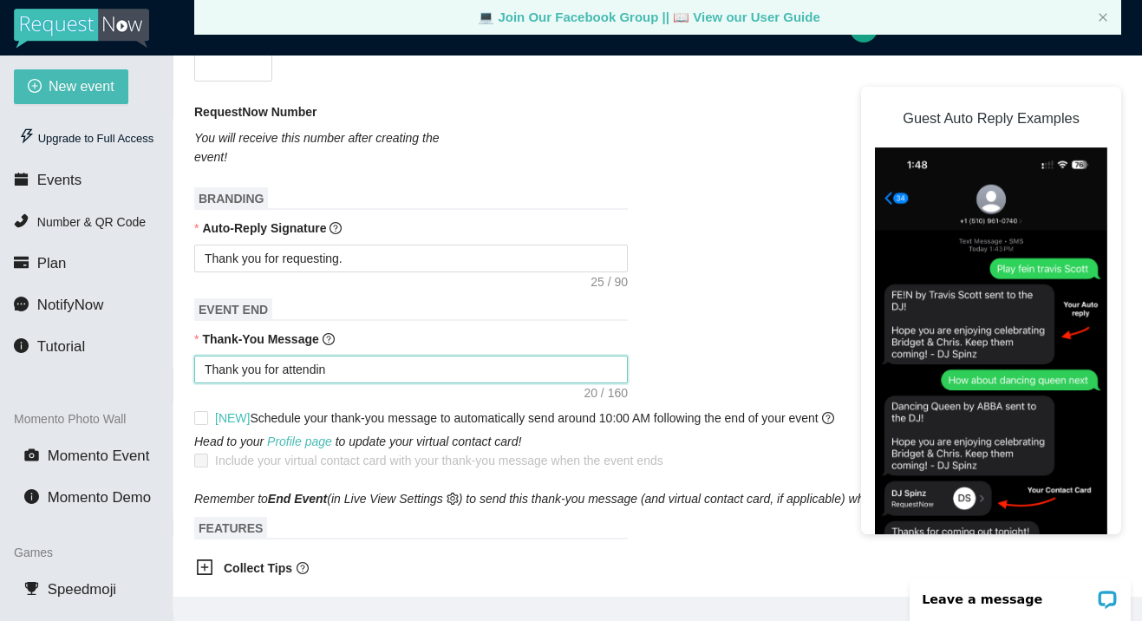
type textarea "Thank you for attending"
type textarea "Thank you for attending."
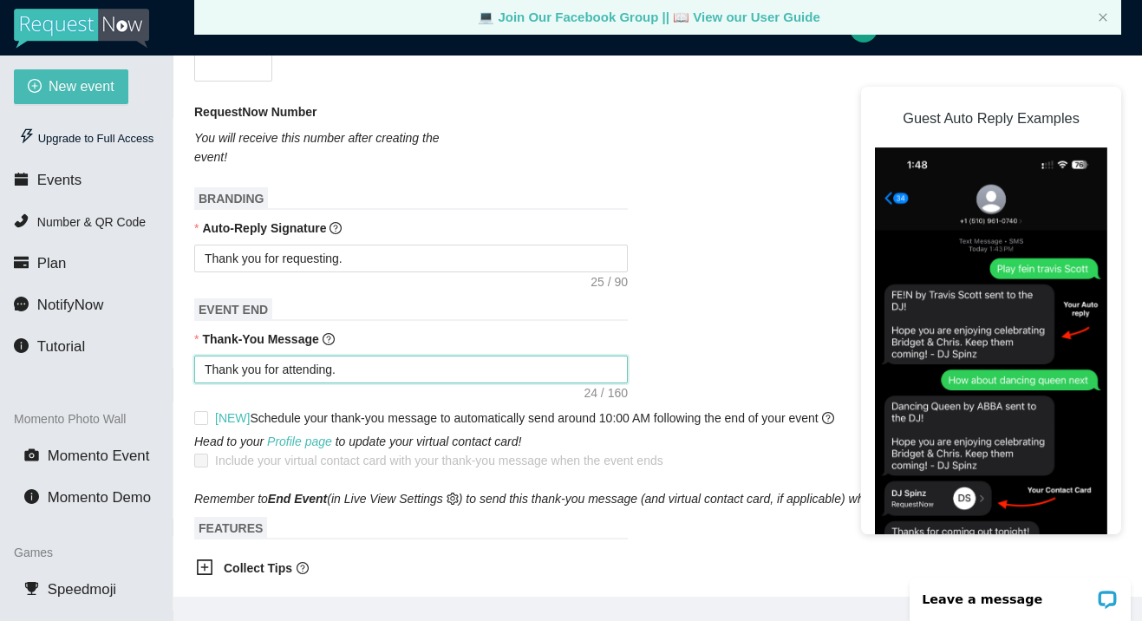
type textarea "Thank you for attending."
type textarea "Thank you for attending. S"
type textarea "Thank you for attending. Se"
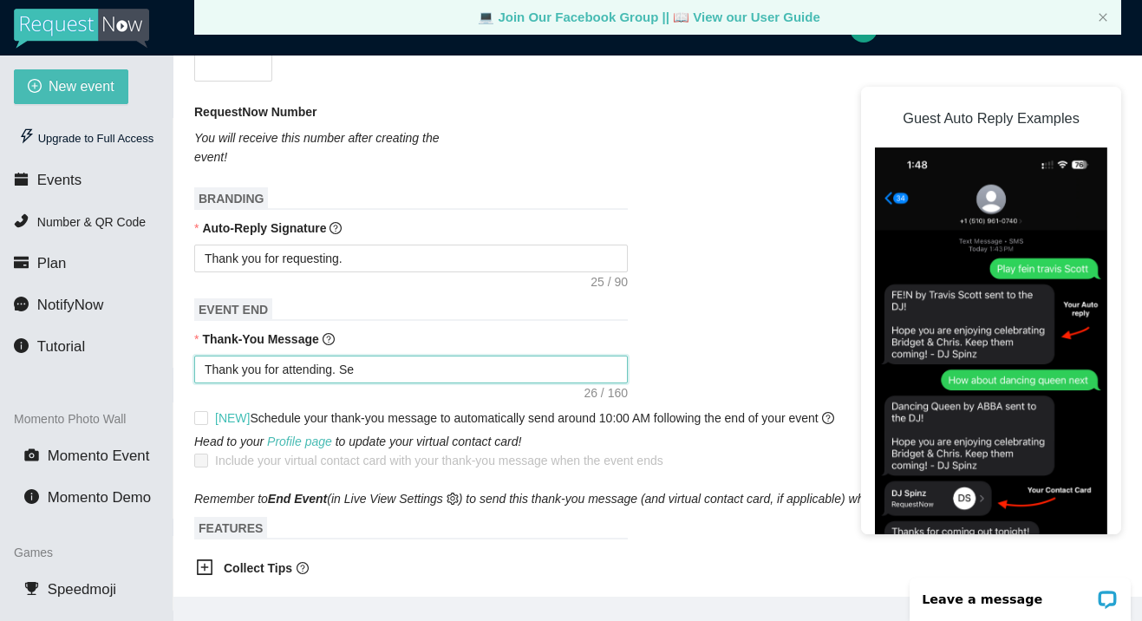
type textarea "Thank you for attending. See"
type textarea "Thank you for attending. See y"
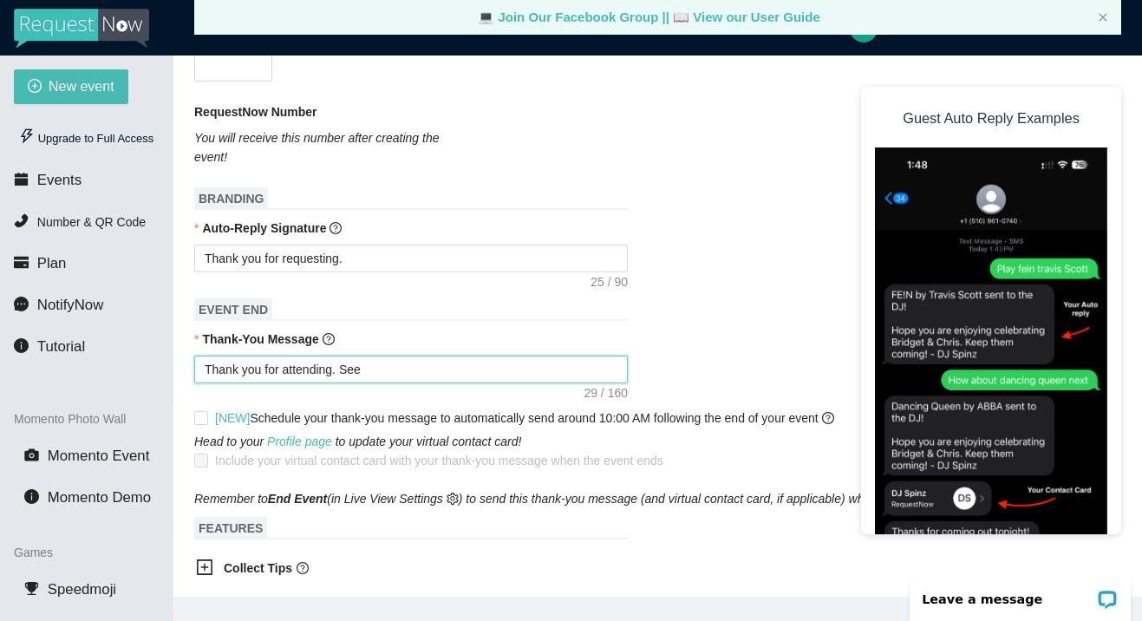
type textarea "Thank you for attending. See y"
type textarea "Thank you for attending. See yo"
type textarea "Thank you for attending. See you"
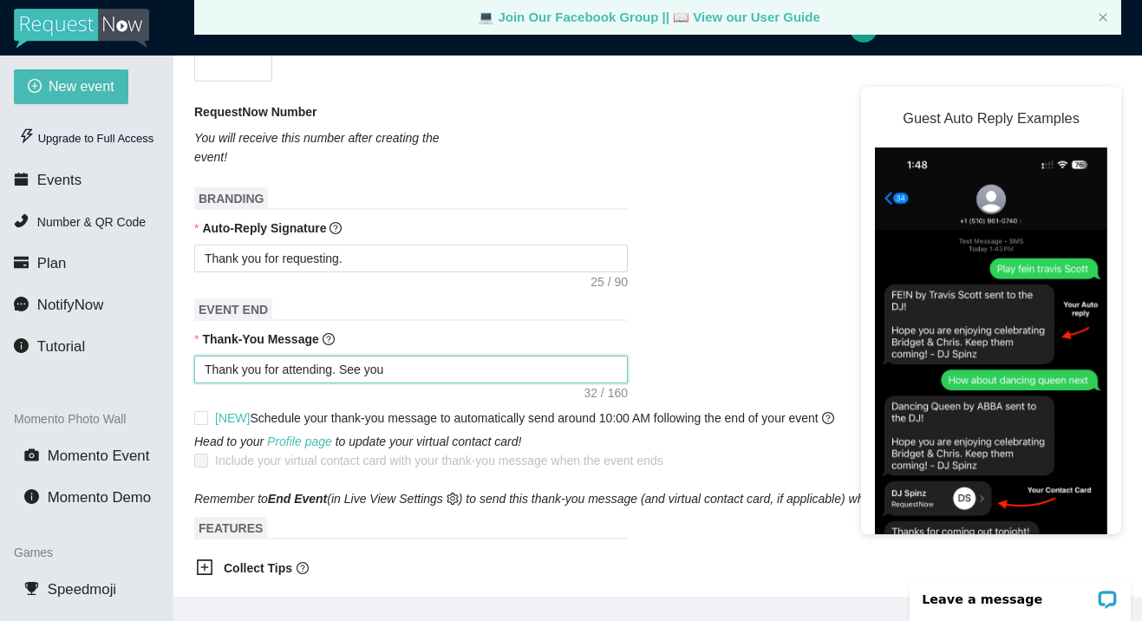
type textarea "Thank you for attending. See you"
type textarea "Thank you for attending. See you n"
type textarea "Thank you for attending. See you"
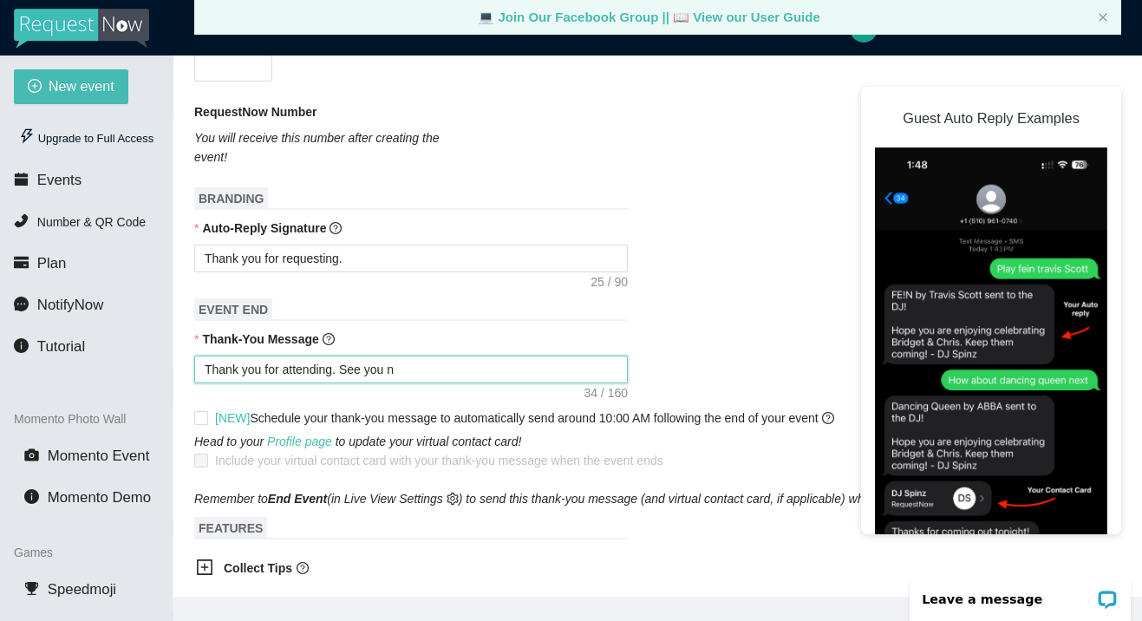
type textarea "Thank you for attending. See you"
type textarea "Thank you for attending. See yo"
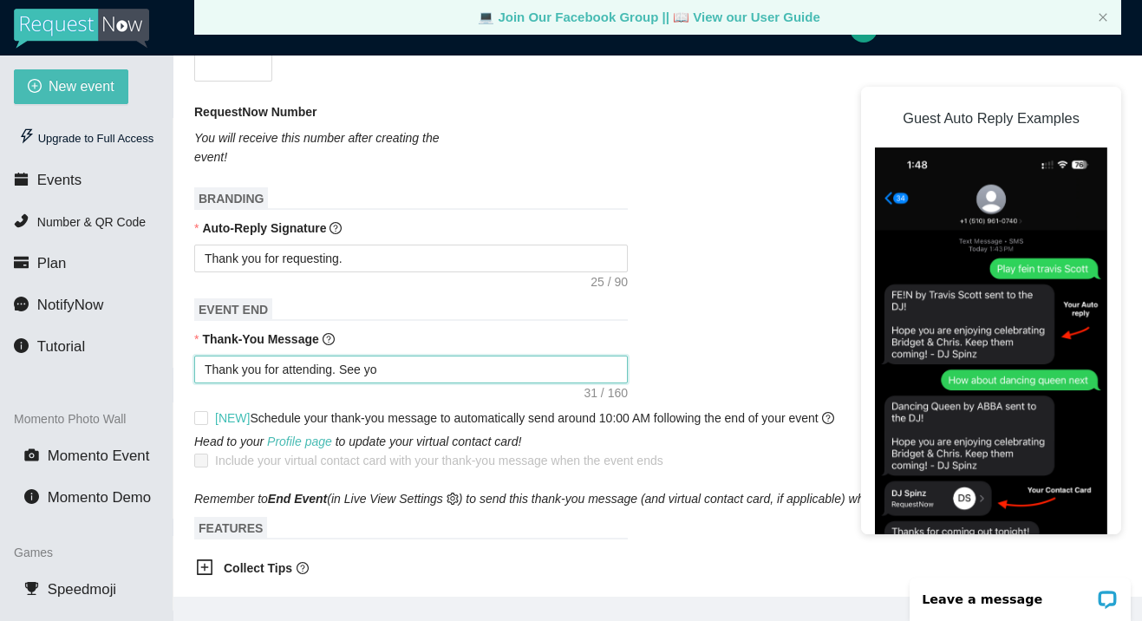
type textarea "Thank you for attending. See y"
type textarea "Thank you for attending. See"
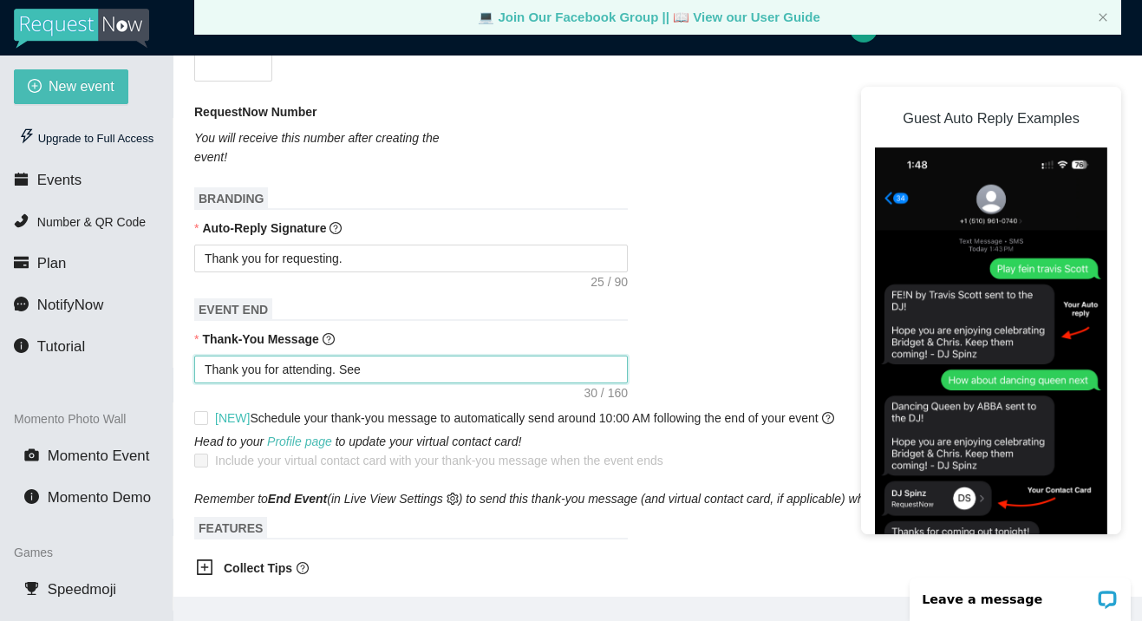
type textarea "Thank you for attending. See"
type textarea "Thank you for attending. Se"
type textarea "Thank you for attending. S"
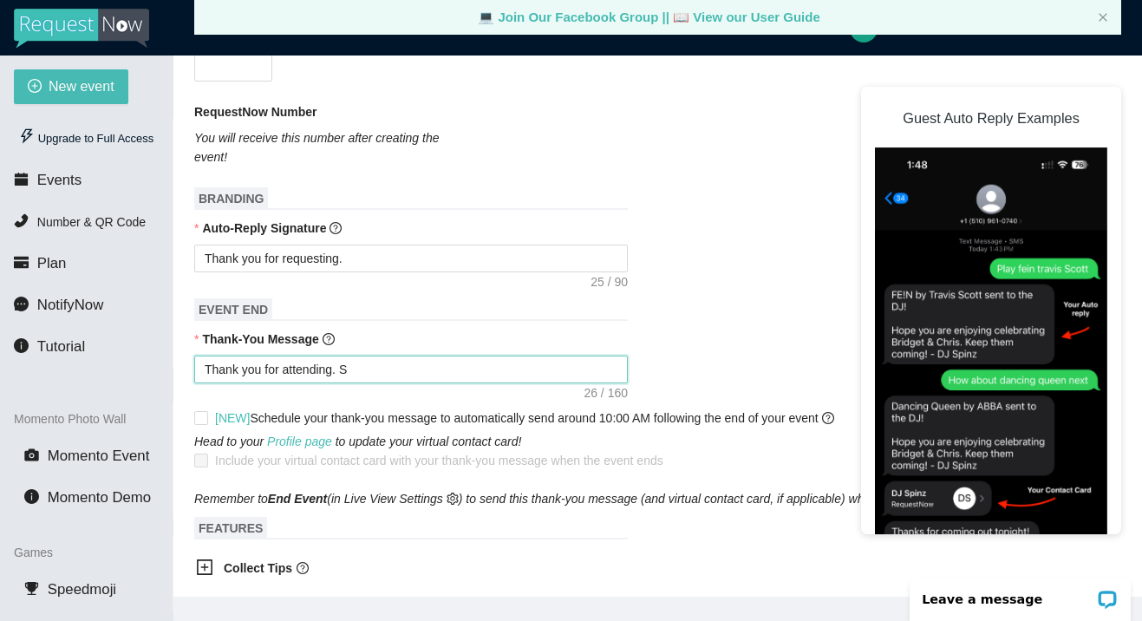
type textarea "Thank you for attending."
type textarea "Thank you for attending. F"
type textarea "Thank you for attending. Fo"
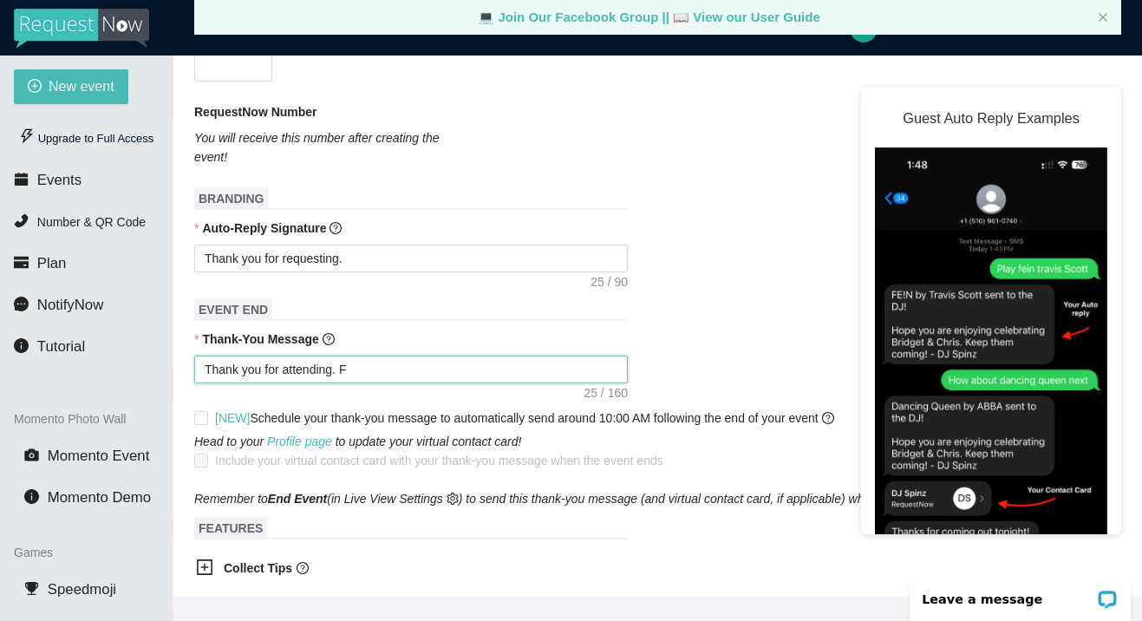
type textarea "Thank you for attending. Fo"
type textarea "Thank you for attending. Fol"
type textarea "Thank you for attending. Foll"
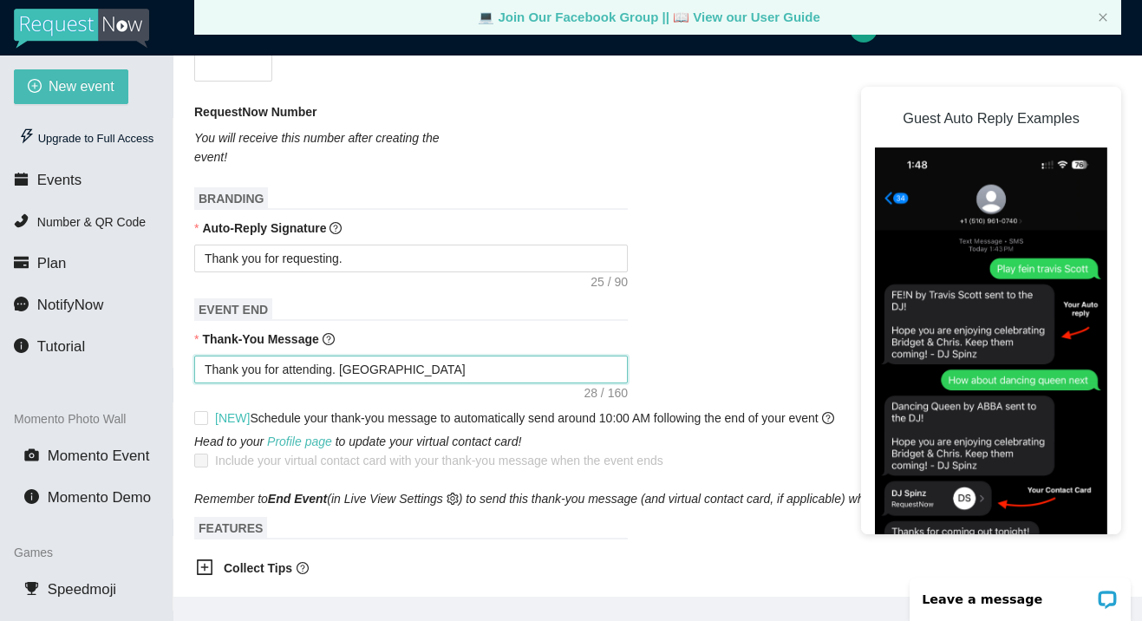
type textarea "Thank you for attending. Follo"
type textarea "Thank you for attending. Follow"
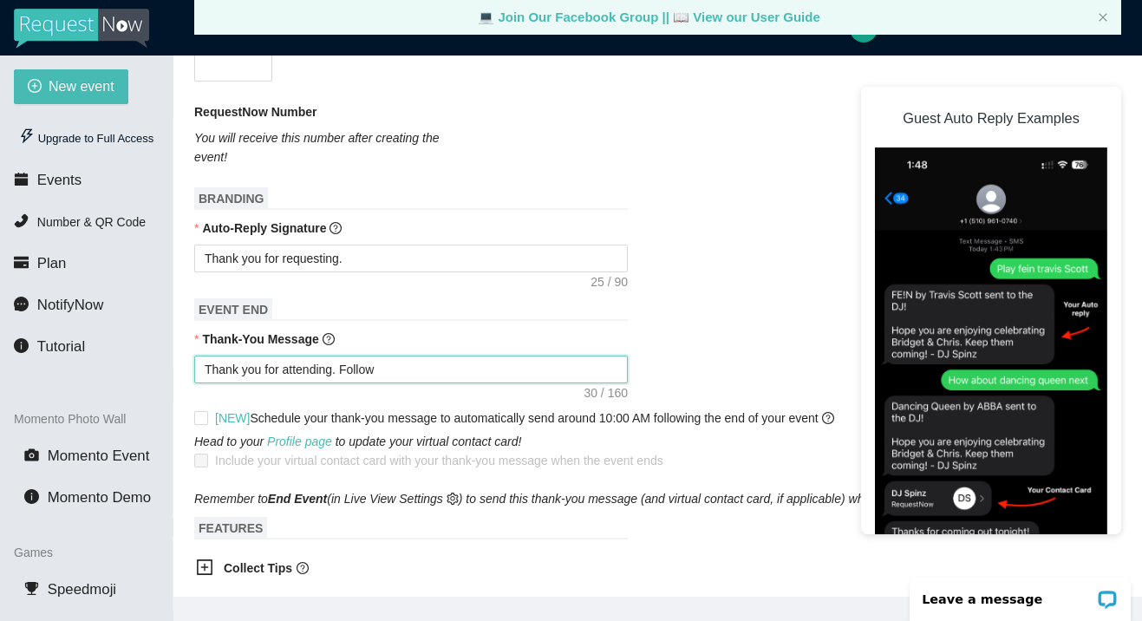
type textarea "Thank you for attending. Follow"
type textarea "Thank you for attending. Follow u"
type textarea "Thank you for attending. Follow us"
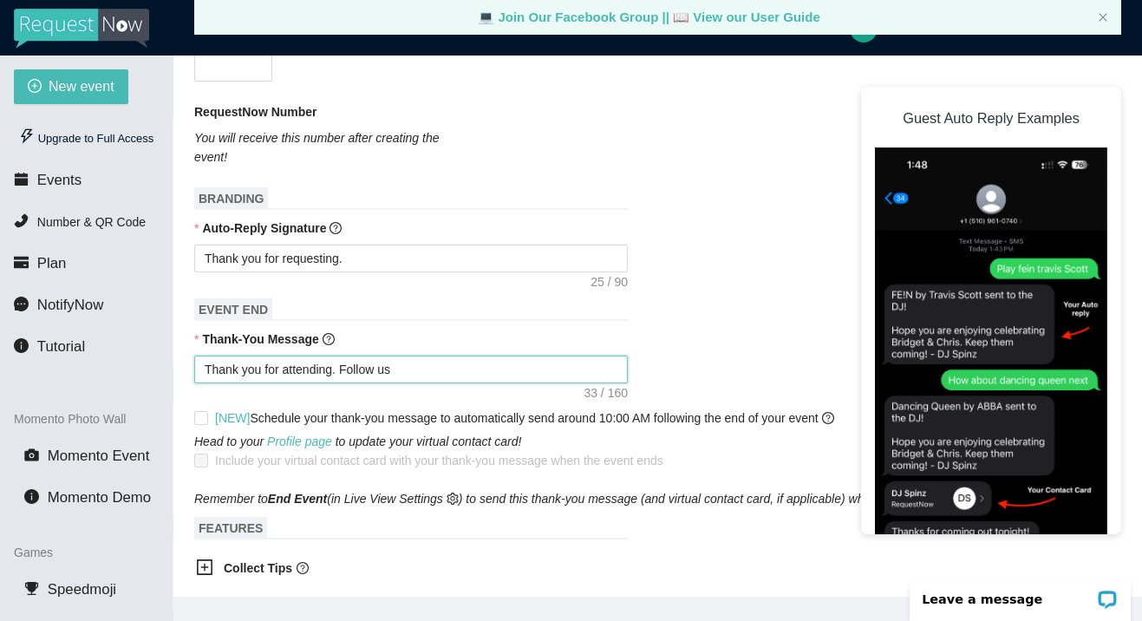
type textarea "Thank you for attending. Follow us"
type textarea "Thank you for attending. Follow us o"
type textarea "Thank you for attending. Follow us on"
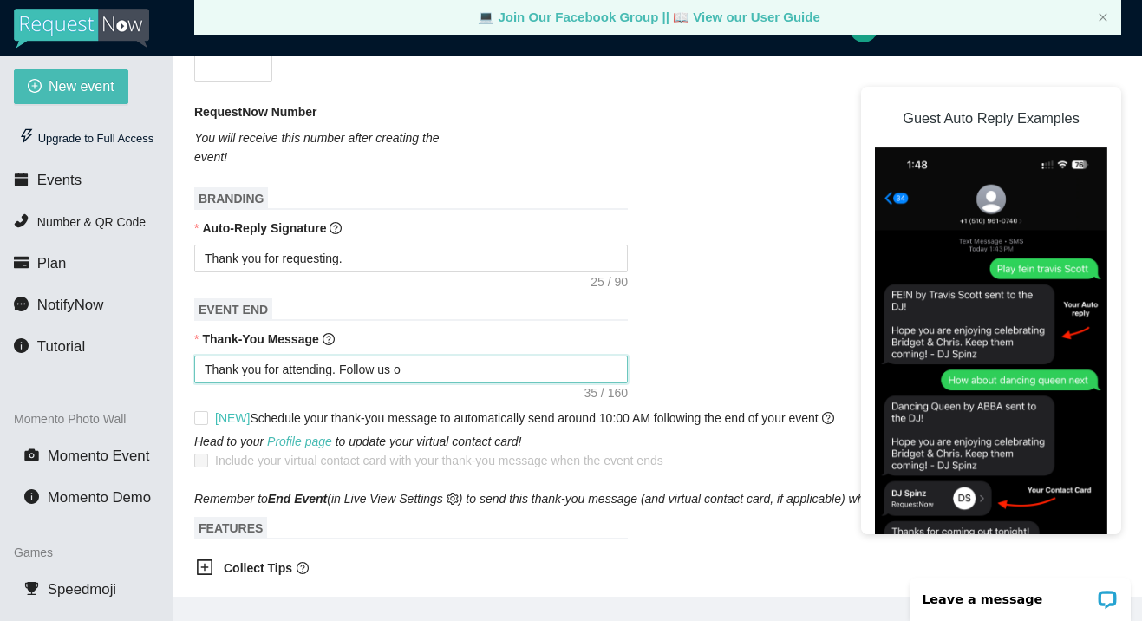
type textarea "Thank you for attending. Follow us on"
type textarea "Thank you for attending. Follow us on I"
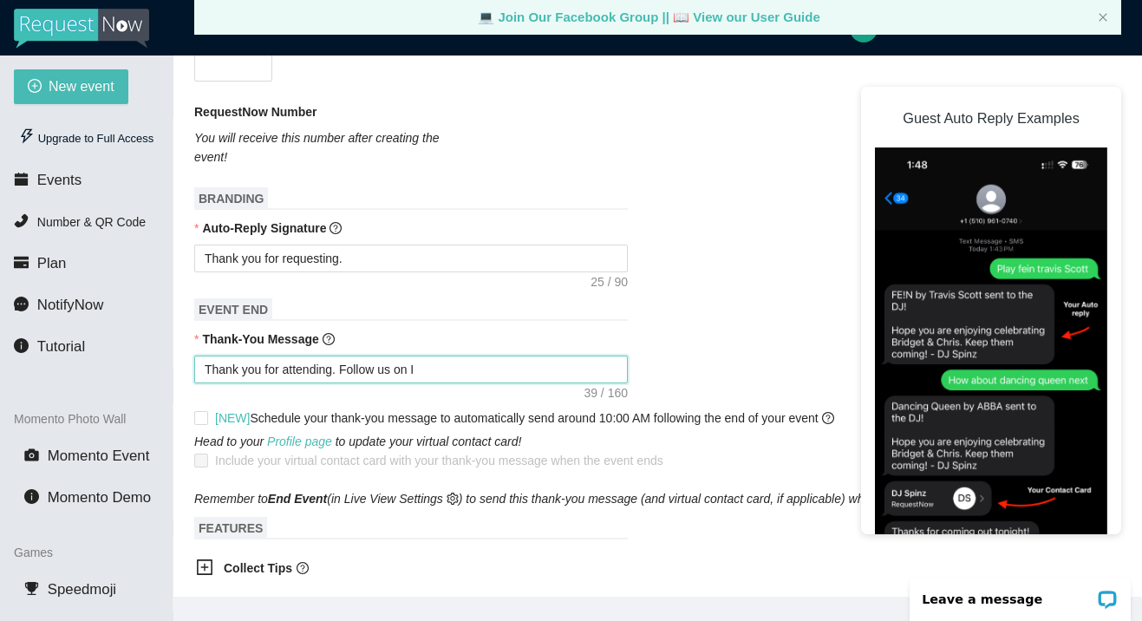
type textarea "Thank you for attending. Follow us on In"
type textarea "Thank you for attending. Follow us on Ins"
type textarea "Thank you for attending. Follow us on Inst"
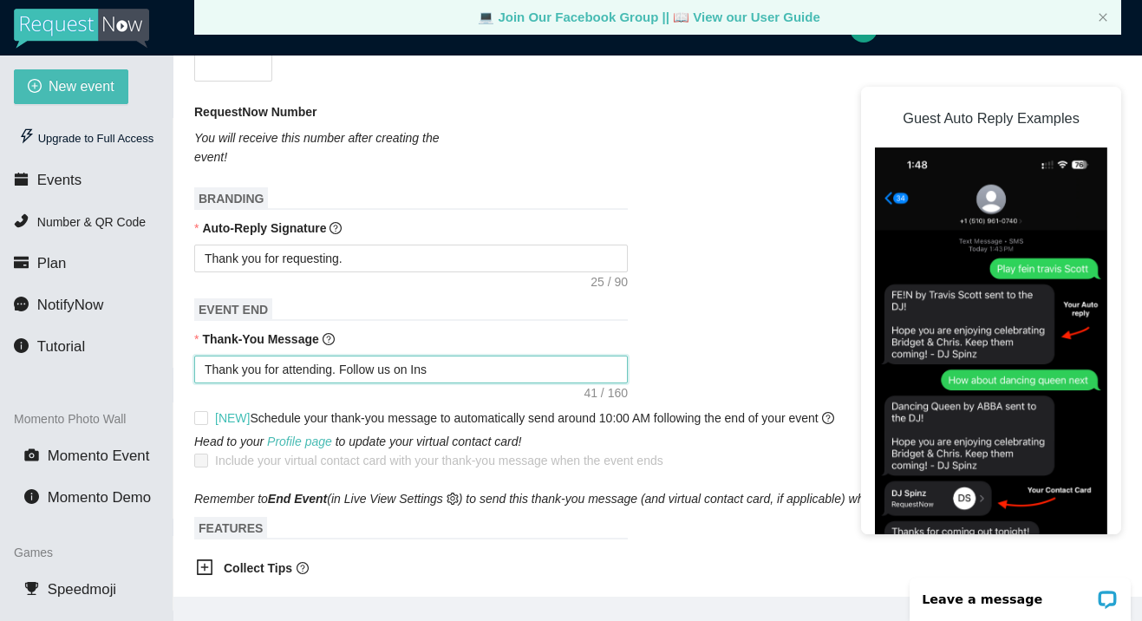
type textarea "Thank you for attending. Follow us on Inst"
type textarea "Thank you for attending. Follow us on Insta"
type textarea "Thank you for attending. Follow us on Instag"
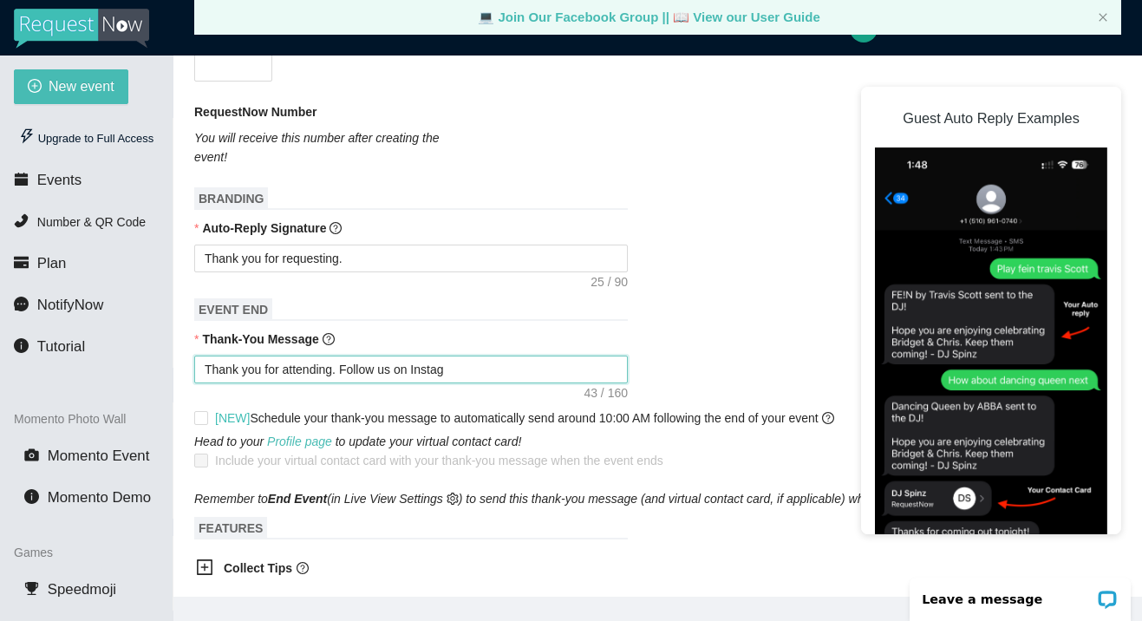
type textarea "Thank you for attending. Follow us on Instagr"
type textarea "Thank you for attending. Follow us on Instagra"
type textarea "Thank you for attending. Follow us on Instagram"
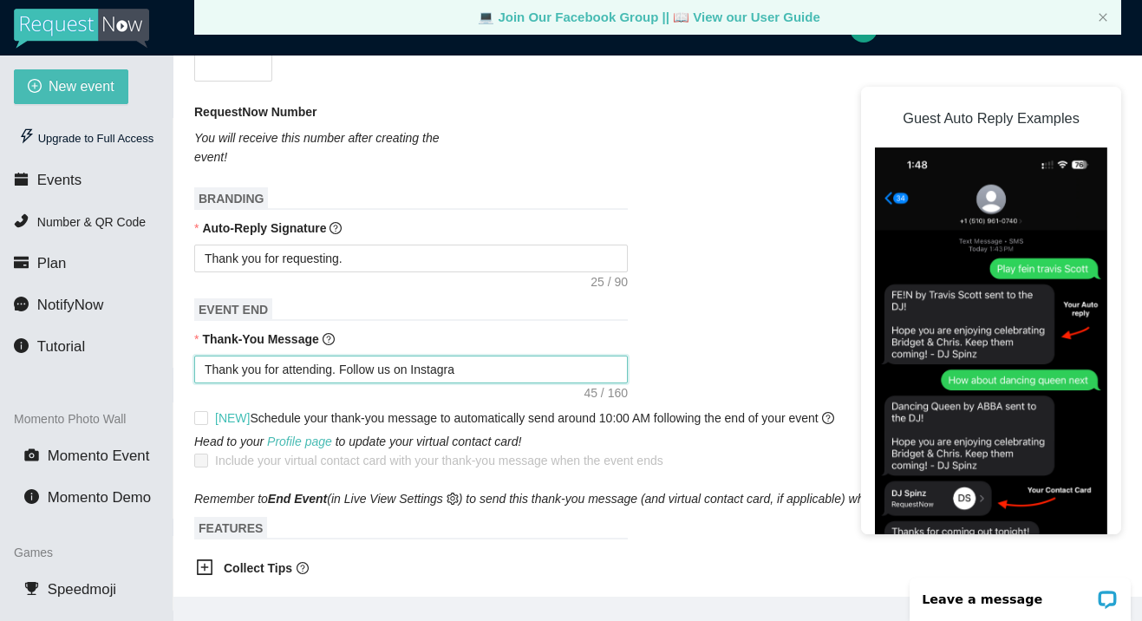
type textarea "Thank you for attending. Follow us on Instagram"
type textarea "Thank you for attending. Follow us on Instagram f"
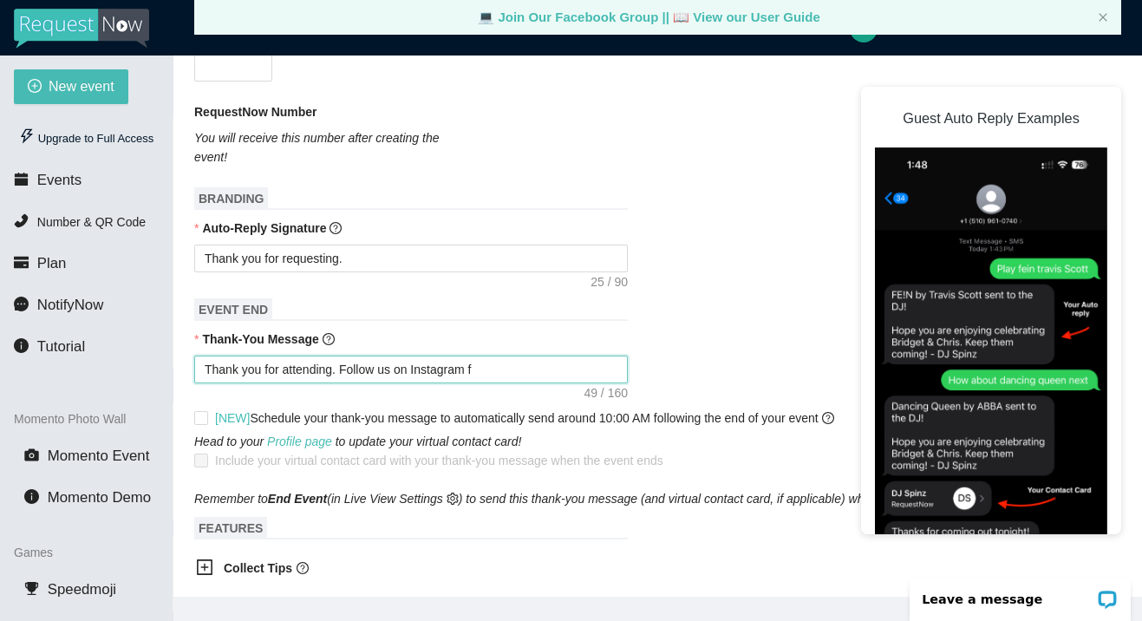
type textarea "Thank you for attending. Follow us on Instagram fo"
type textarea "Thank you for attending. Follow us on Instagram for"
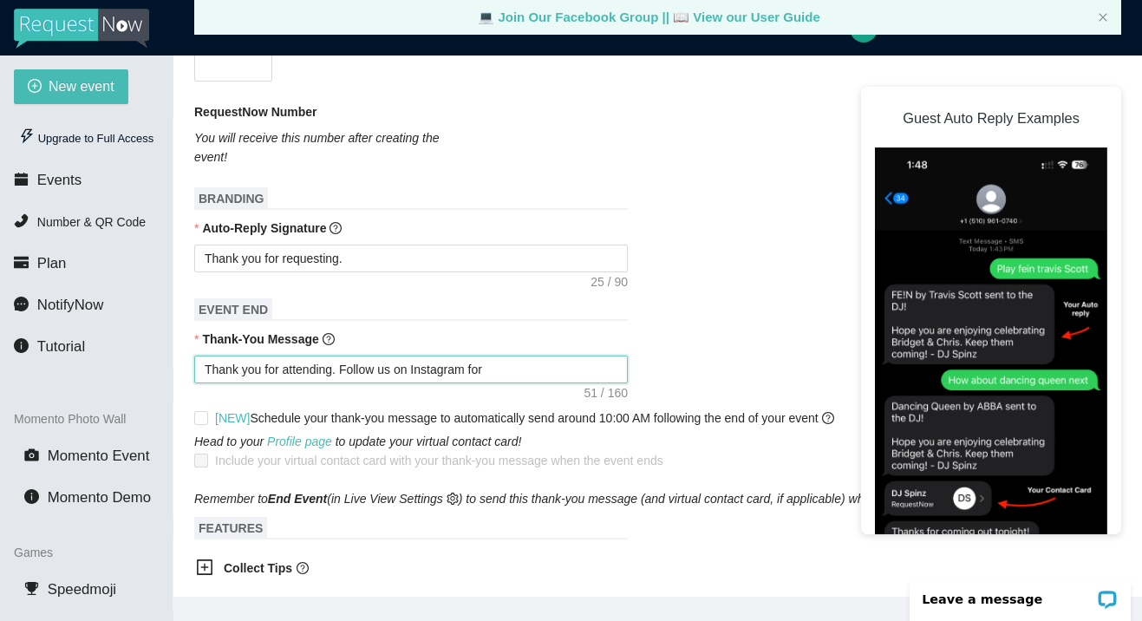
type textarea "Thank you for attending. Follow us on Instagram for"
type textarea "Thank you for attending. Follow us on Instagram for a"
type textarea "Thank you for attending. Follow us on Instagram for ad"
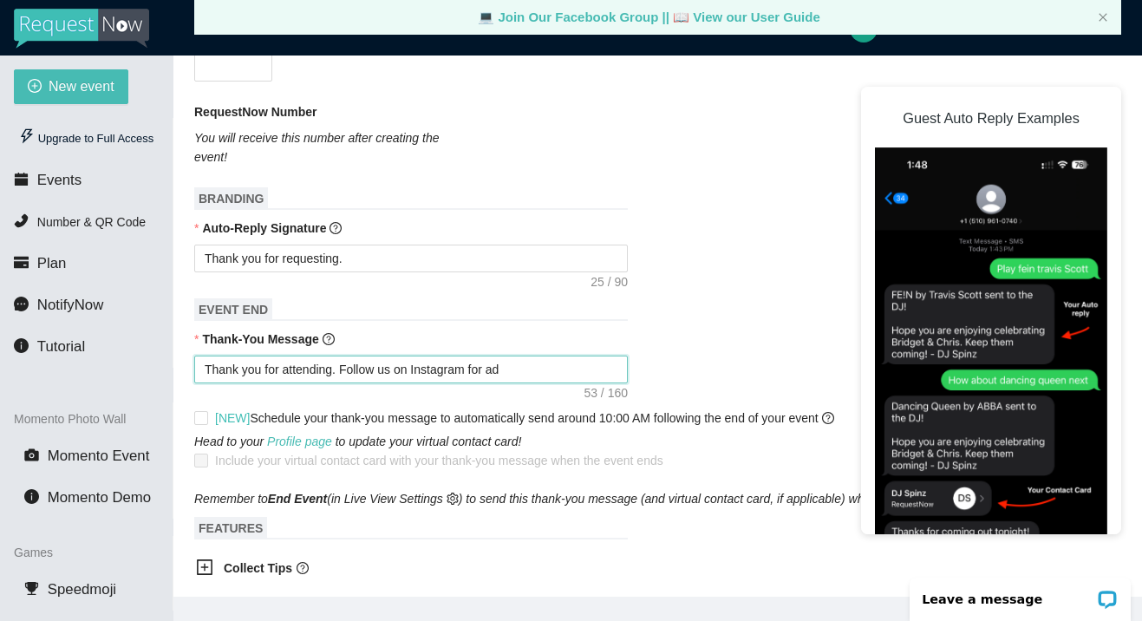
type textarea "Thank you for attending. Follow us on Instagram for add"
type textarea "Thank you for attending. Follow us on Instagram for addi"
type textarea "Thank you for attending. Follow us on Instagram for addit"
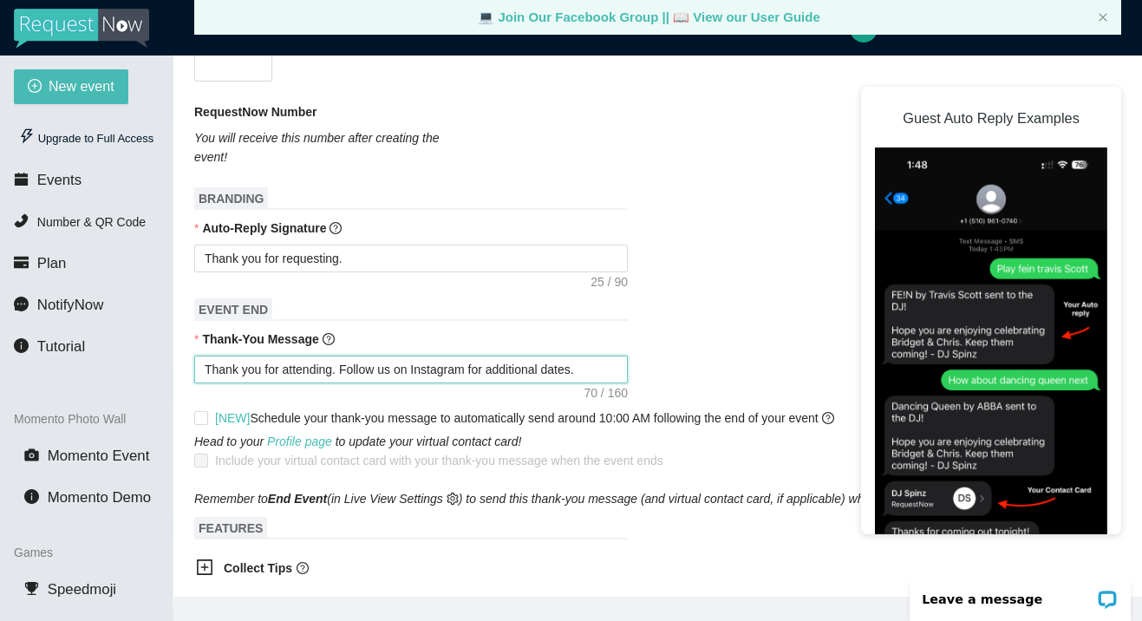
drag, startPoint x: 544, startPoint y: 370, endPoint x: 484, endPoint y: 373, distance: 59.9
click at [484, 373] on textarea "Thank you for attending. Follow us on Instagram for additional dates." at bounding box center [410, 369] width 433 height 28
click at [499, 395] on form "Event Name By Brothers Event Date 08/30/2025 Your event will accept text messag…" at bounding box center [657, 368] width 927 height 1280
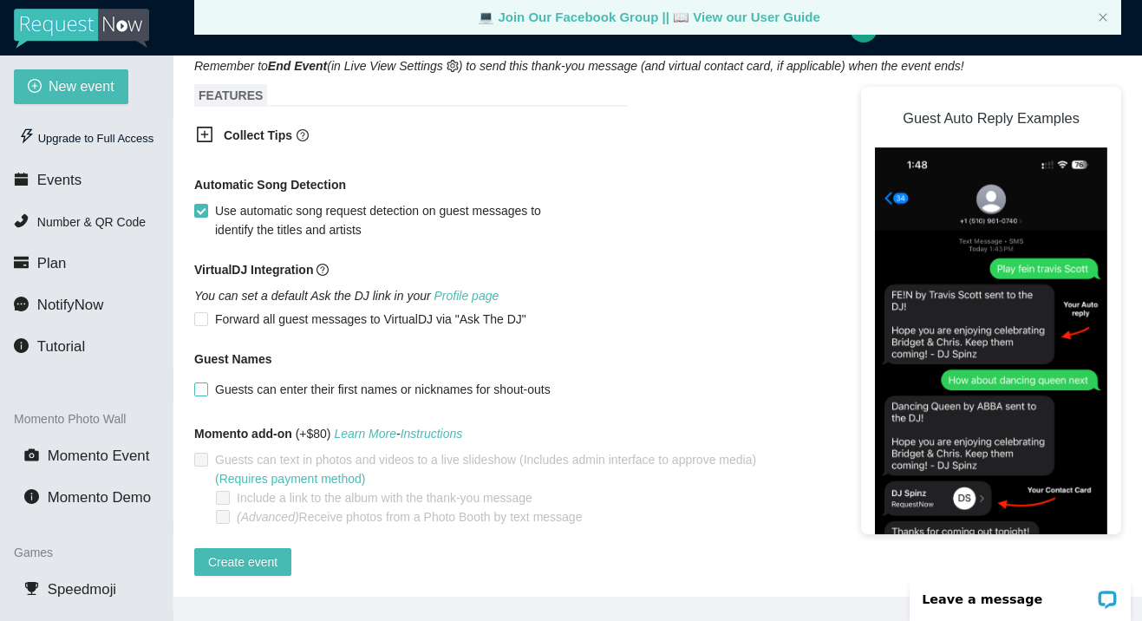
scroll to position [966, 0]
click at [261, 557] on span "Create event" at bounding box center [242, 561] width 69 height 19
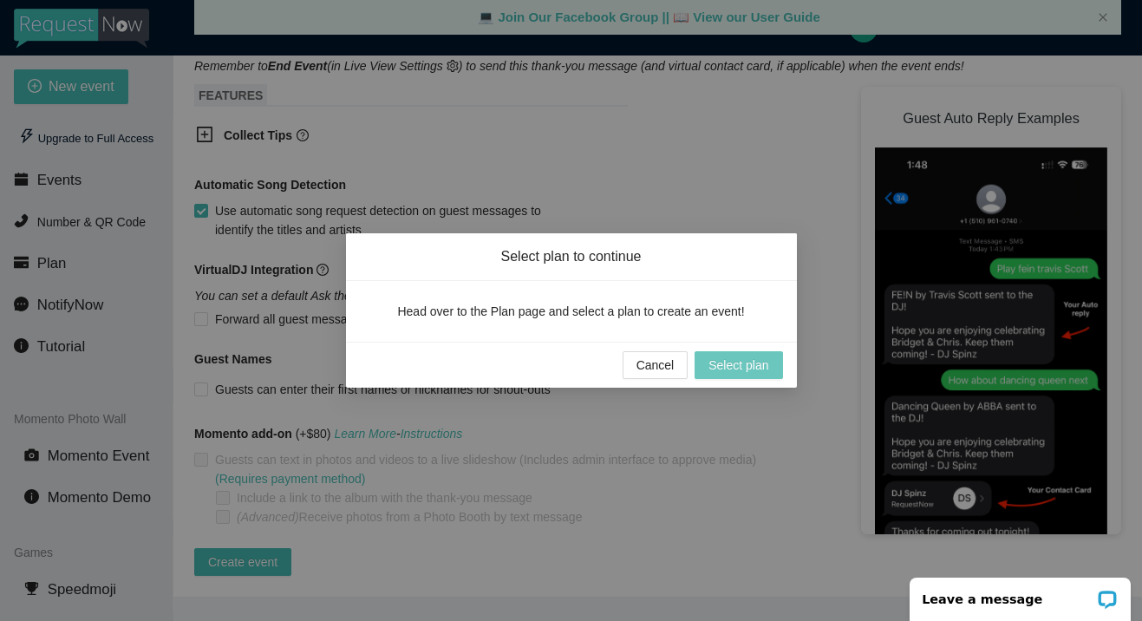
click at [737, 370] on span "Select plan" at bounding box center [738, 364] width 60 height 19
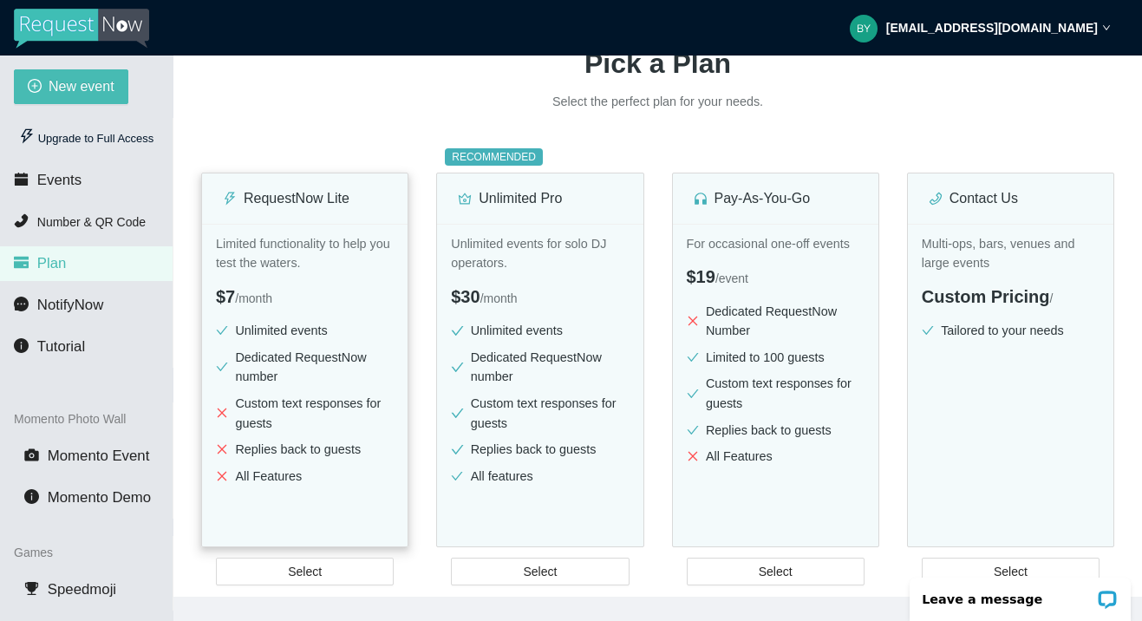
scroll to position [260, 0]
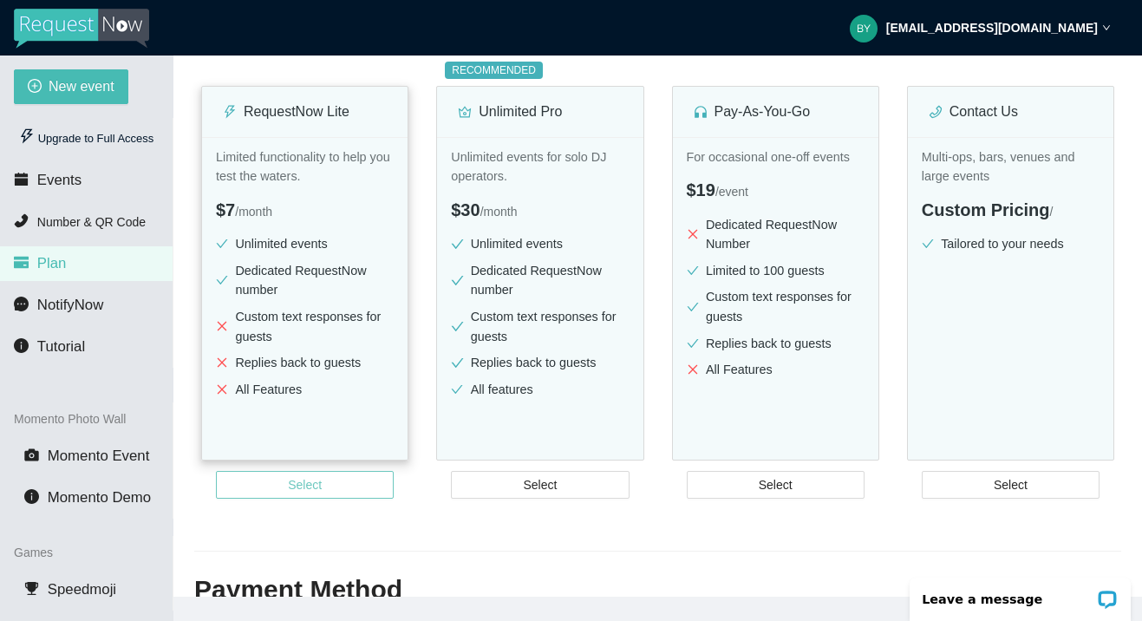
click at [320, 487] on span "Select" at bounding box center [305, 484] width 34 height 19
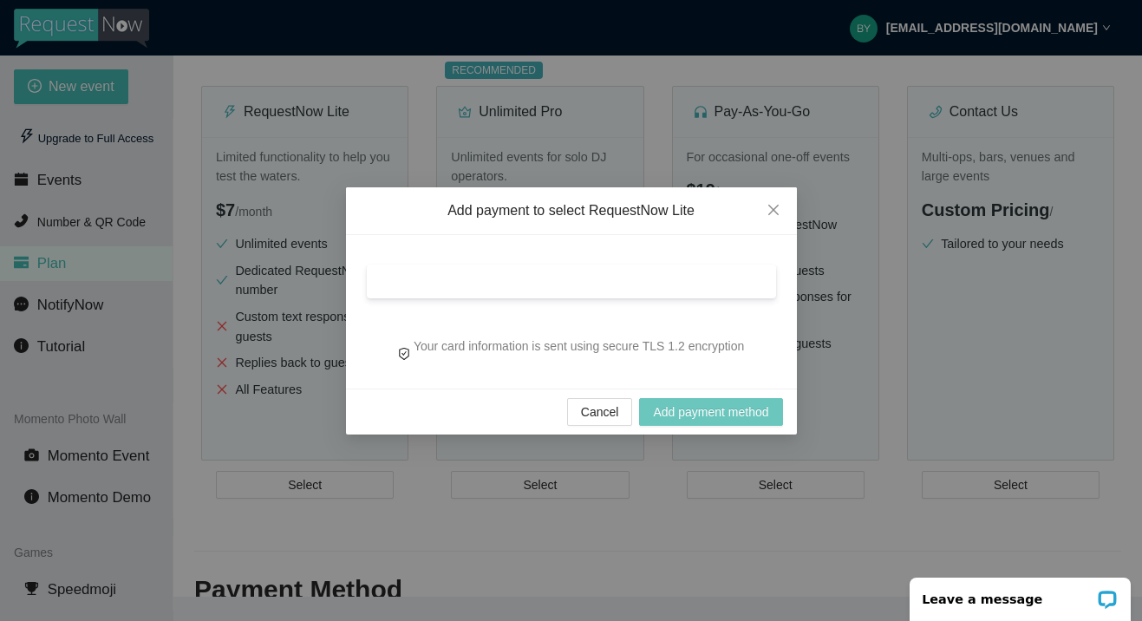
click at [693, 414] on span "Add payment method" at bounding box center [710, 411] width 115 height 19
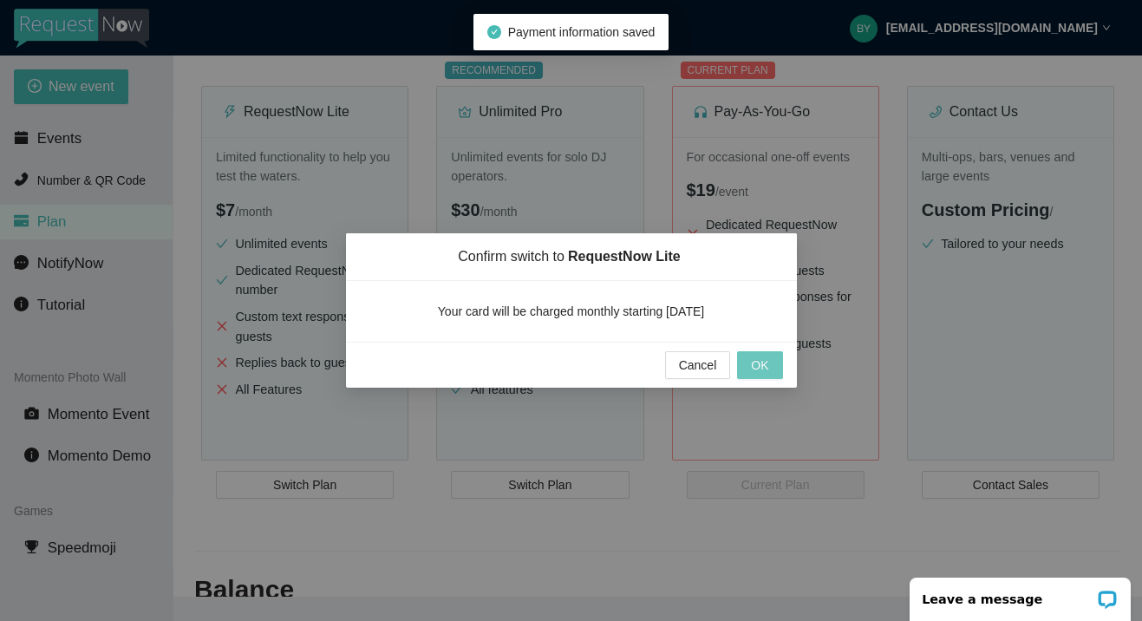
click at [765, 374] on span "OK" at bounding box center [759, 364] width 17 height 19
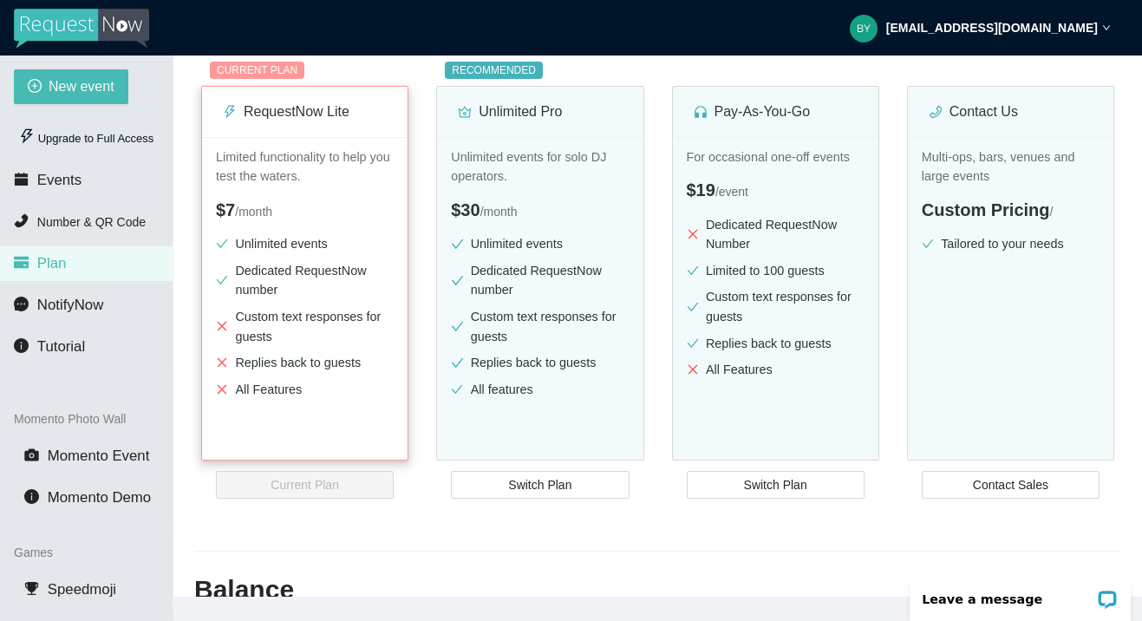
scroll to position [0, 0]
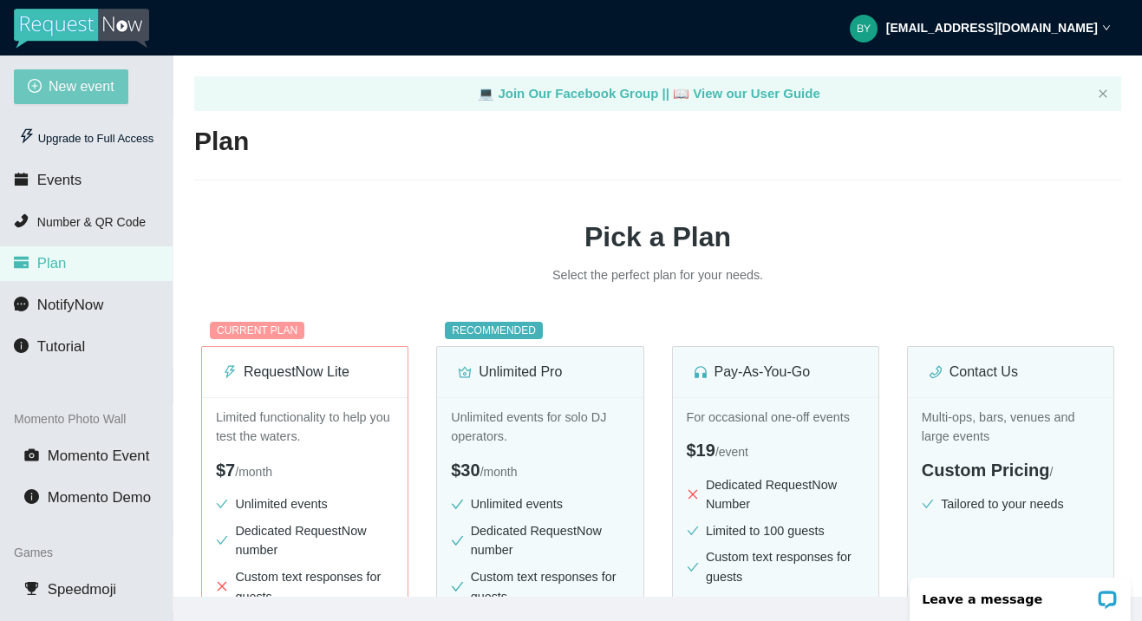
click at [76, 75] on span "New event" at bounding box center [82, 86] width 66 height 22
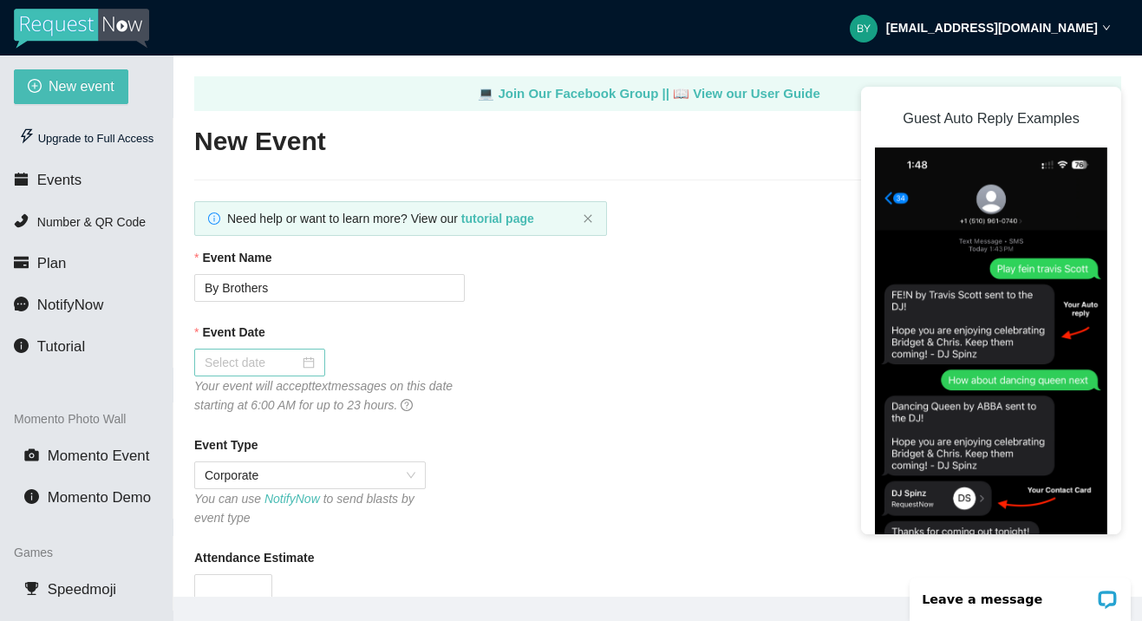
click at [294, 357] on input "Event Date" at bounding box center [252, 362] width 94 height 19
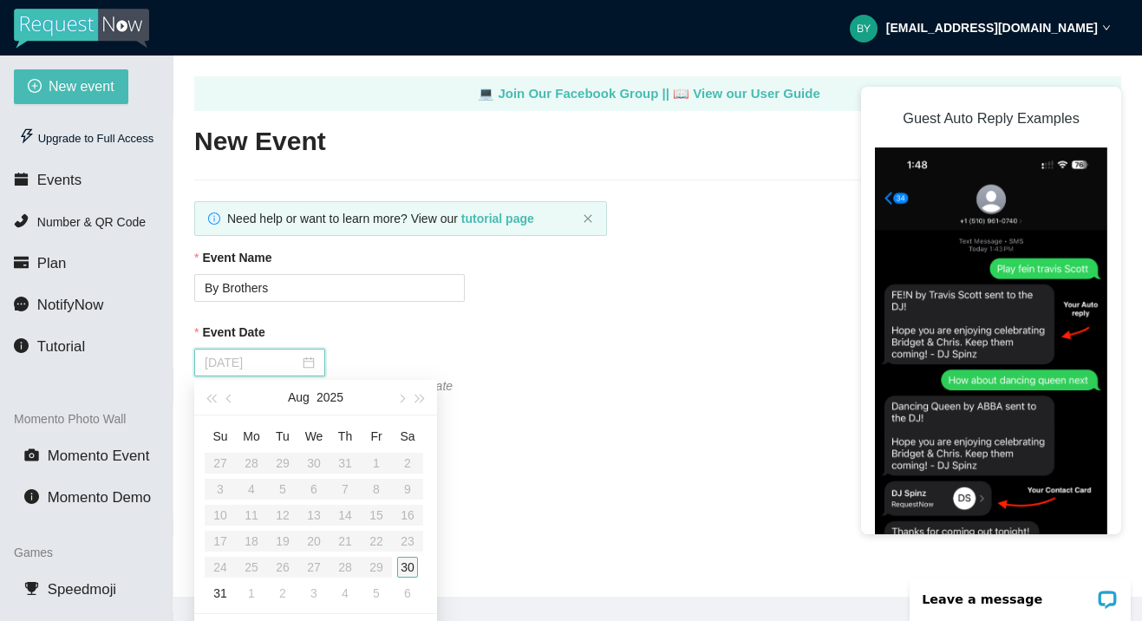
click at [408, 567] on div "30" at bounding box center [407, 567] width 21 height 21
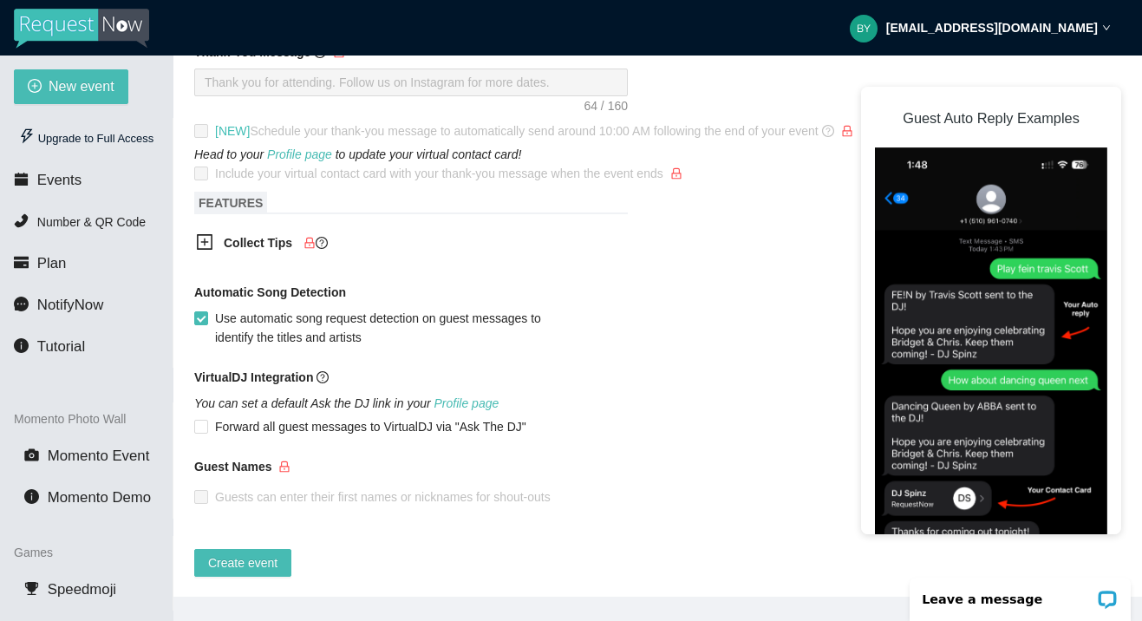
scroll to position [811, 0]
click at [260, 553] on span "Create event" at bounding box center [242, 561] width 69 height 19
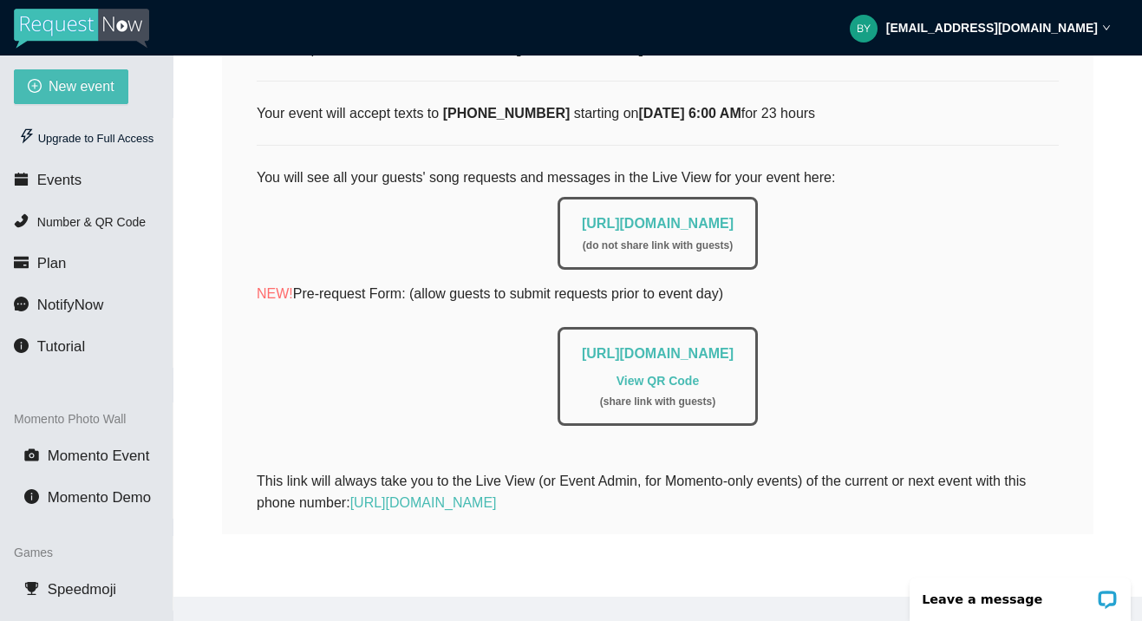
scroll to position [351, 0]
drag, startPoint x: 803, startPoint y: 209, endPoint x: 523, endPoint y: 214, distance: 280.1
click at [557, 214] on div "https://app.requestnow.io/live/edvgame ( do not share link with guests )" at bounding box center [657, 233] width 200 height 73
copy link "https://app.requestnow.io/live/edvgame"
click at [557, 403] on div "https://app.requestnow.io/add-requests/99f99392-7bf1-4758-a202-473def1d03d8 Vie…" at bounding box center [657, 376] width 200 height 99
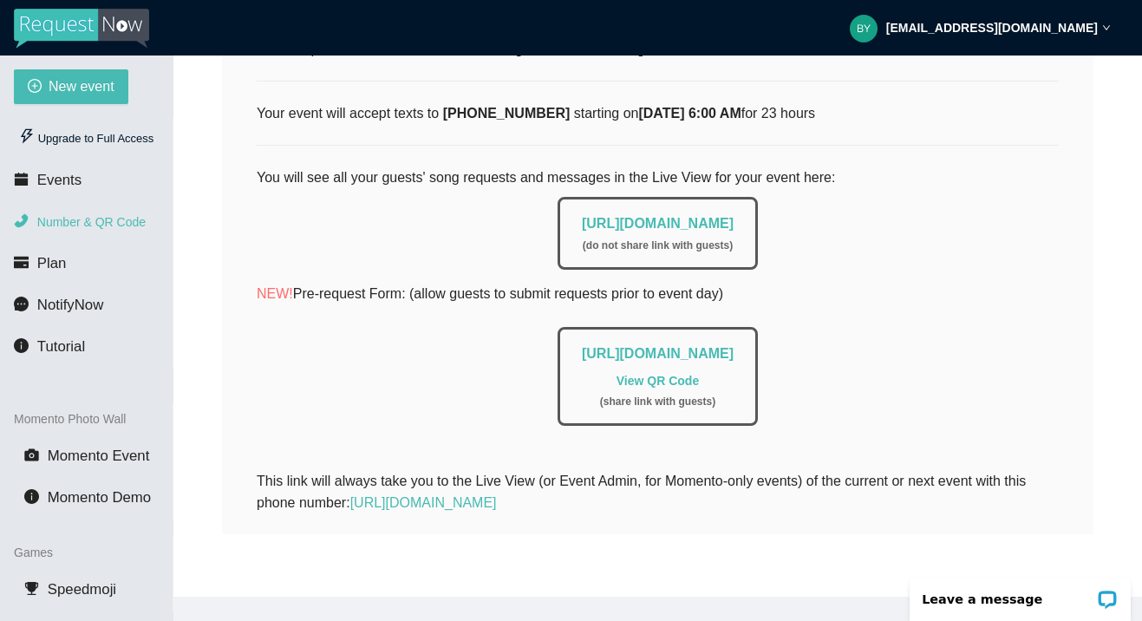
click at [124, 221] on span "Number & QR Code" at bounding box center [91, 222] width 108 height 14
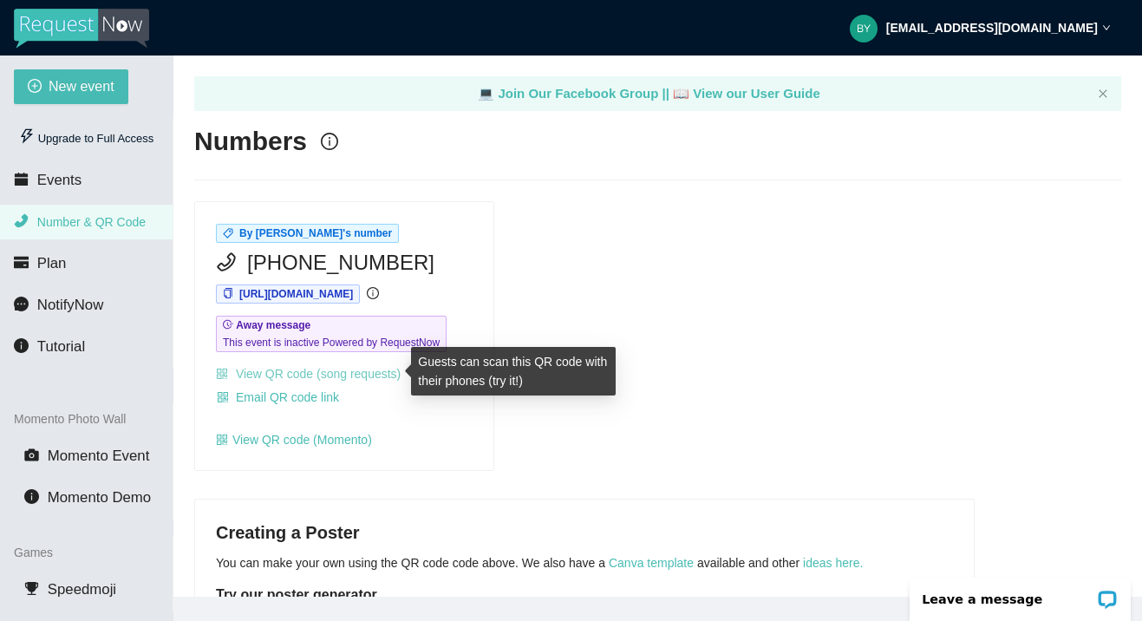
click at [295, 375] on link "View QR code (song requests)" at bounding box center [308, 374] width 185 height 14
